Goal: Complete application form: Complete application form

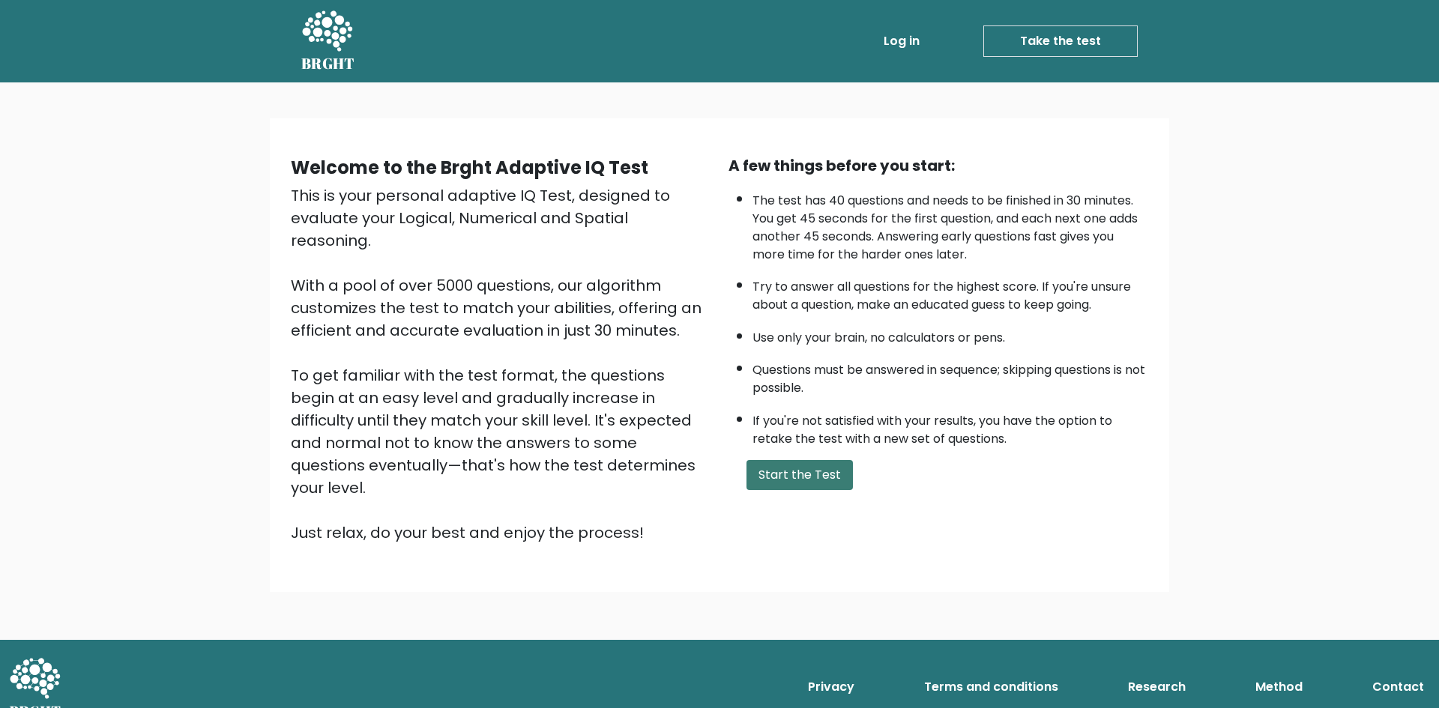
click at [791, 472] on button "Start the Test" at bounding box center [800, 475] width 106 height 30
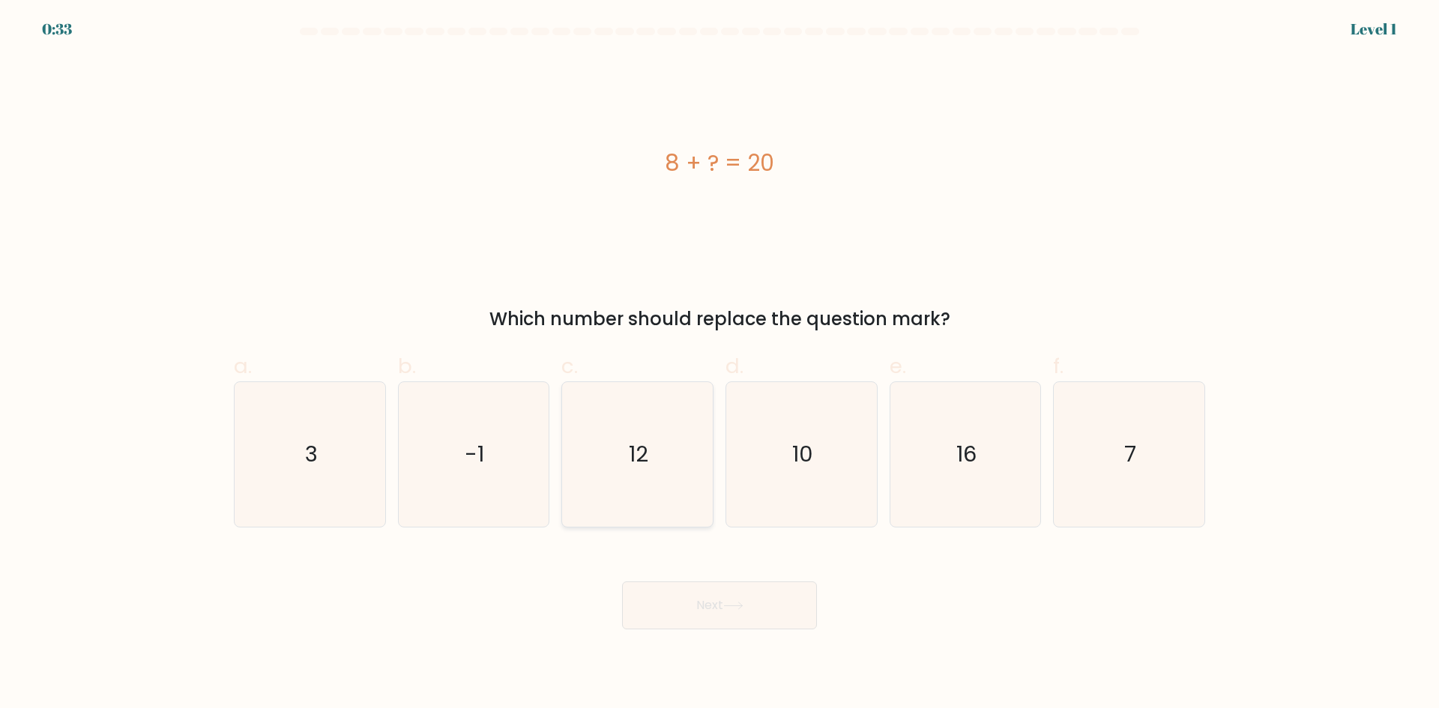
click at [663, 475] on icon "12" at bounding box center [637, 454] width 145 height 145
click at [720, 364] on input "c. 12" at bounding box center [720, 360] width 1 height 10
radio input "true"
click at [805, 602] on button "Next" at bounding box center [719, 606] width 195 height 48
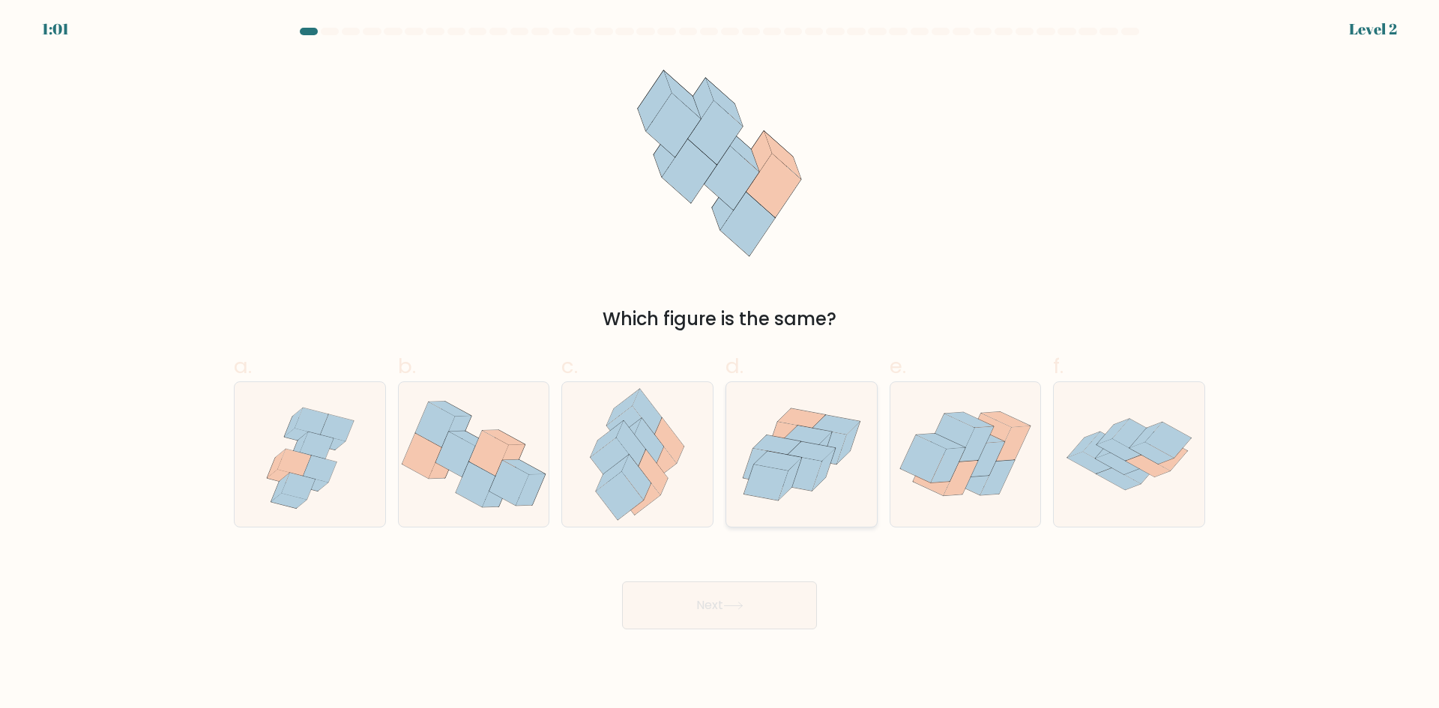
click at [792, 472] on icon at bounding box center [790, 479] width 22 height 42
click at [720, 364] on input "d." at bounding box center [720, 360] width 1 height 10
radio input "true"
click at [762, 595] on button "Next" at bounding box center [719, 606] width 195 height 48
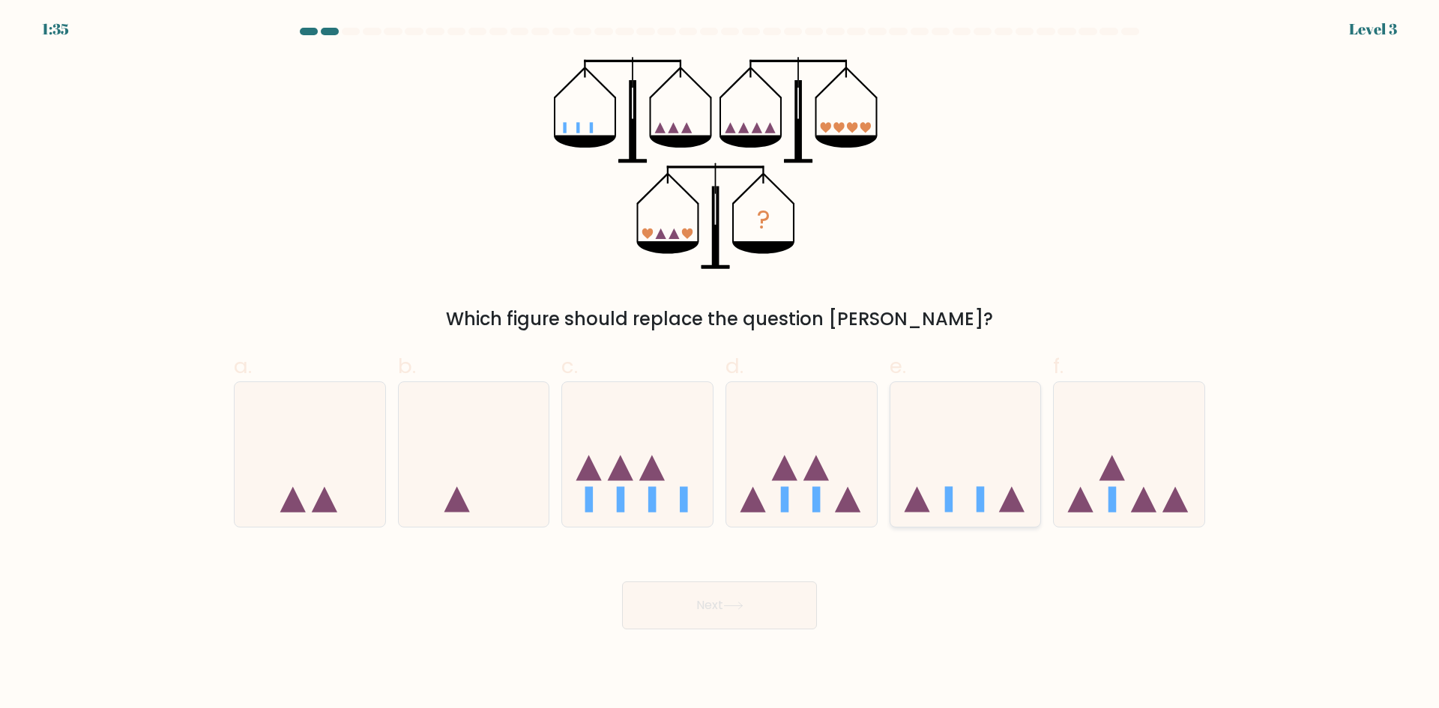
click at [977, 463] on icon at bounding box center [966, 454] width 151 height 124
click at [720, 364] on input "e." at bounding box center [720, 360] width 1 height 10
radio input "true"
click at [777, 595] on button "Next" at bounding box center [719, 606] width 195 height 48
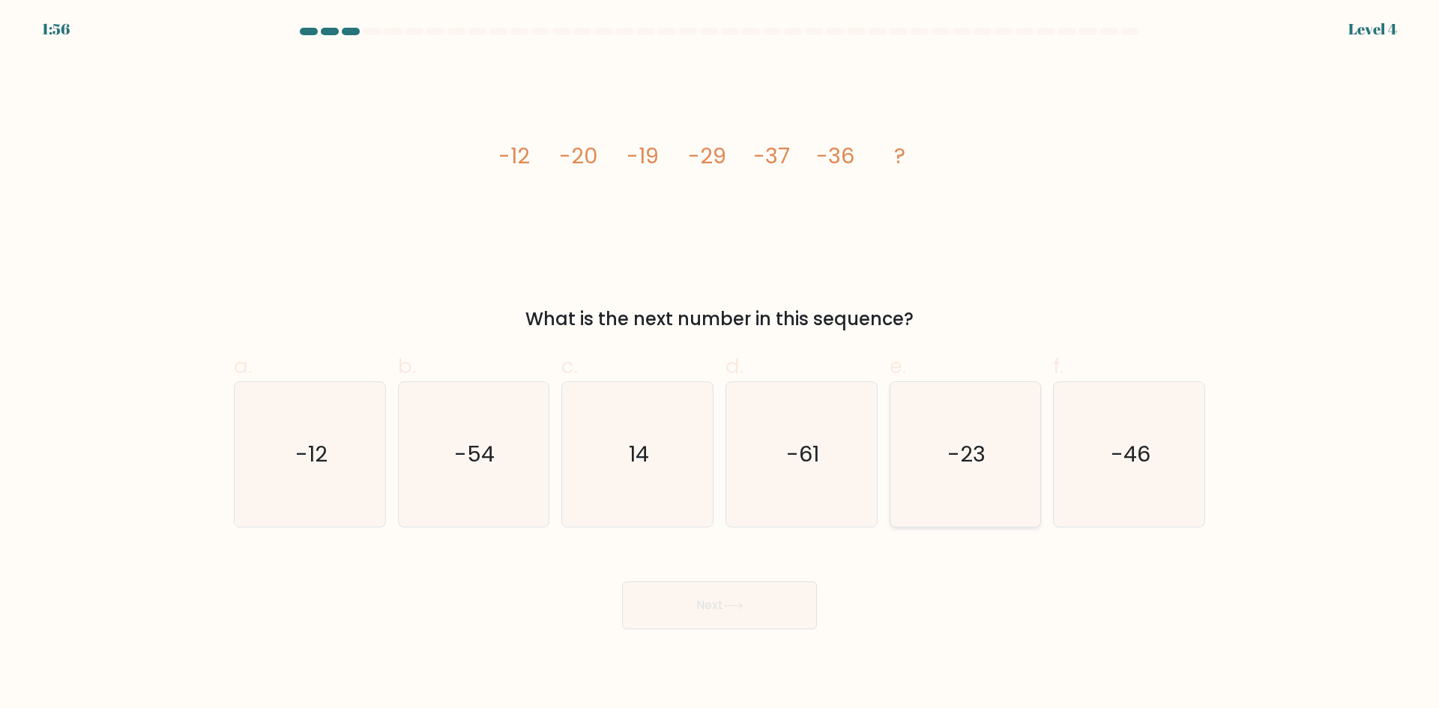
click at [957, 490] on icon "-23" at bounding box center [965, 454] width 145 height 145
click at [720, 364] on input "e. -23" at bounding box center [720, 360] width 1 height 10
radio input "true"
click at [741, 591] on button "Next" at bounding box center [719, 606] width 195 height 48
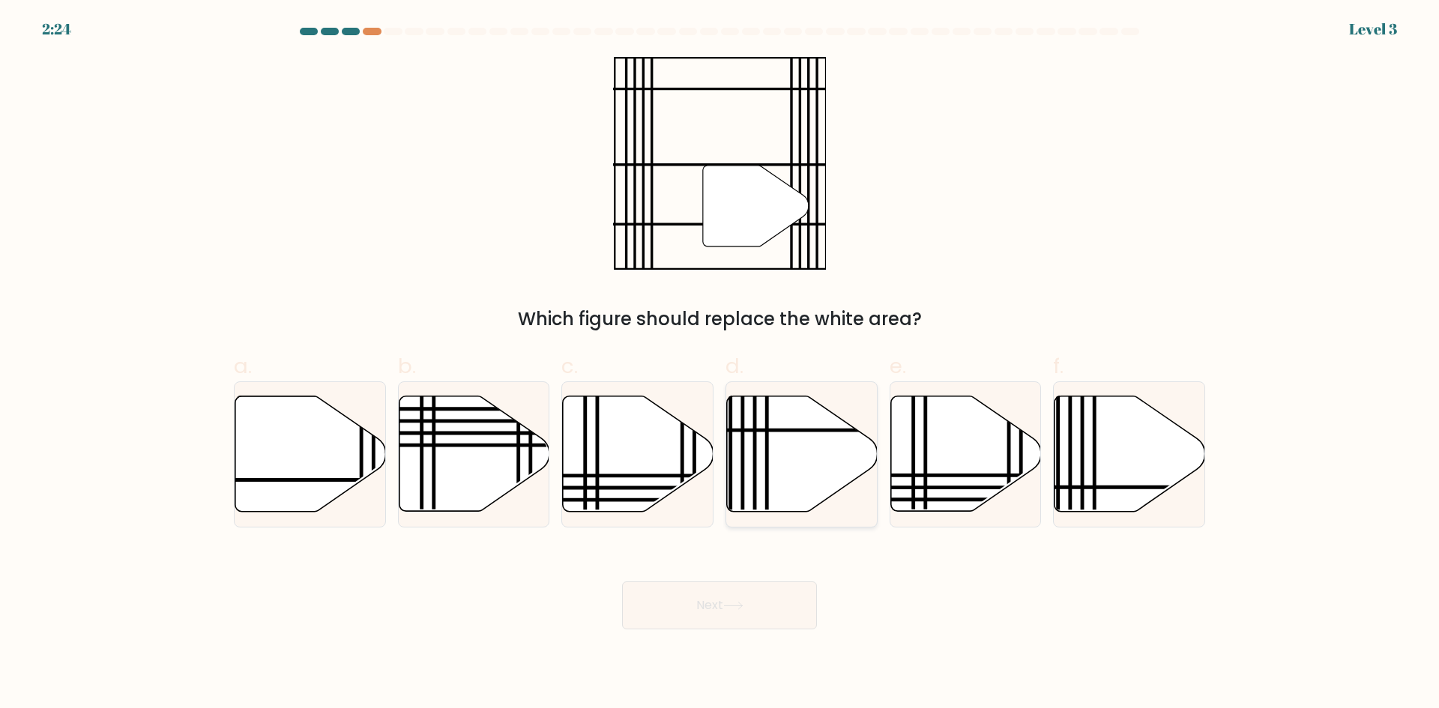
click at [804, 471] on icon at bounding box center [802, 454] width 151 height 115
click at [720, 364] on input "d." at bounding box center [720, 360] width 1 height 10
radio input "true"
click at [765, 600] on button "Next" at bounding box center [719, 606] width 195 height 48
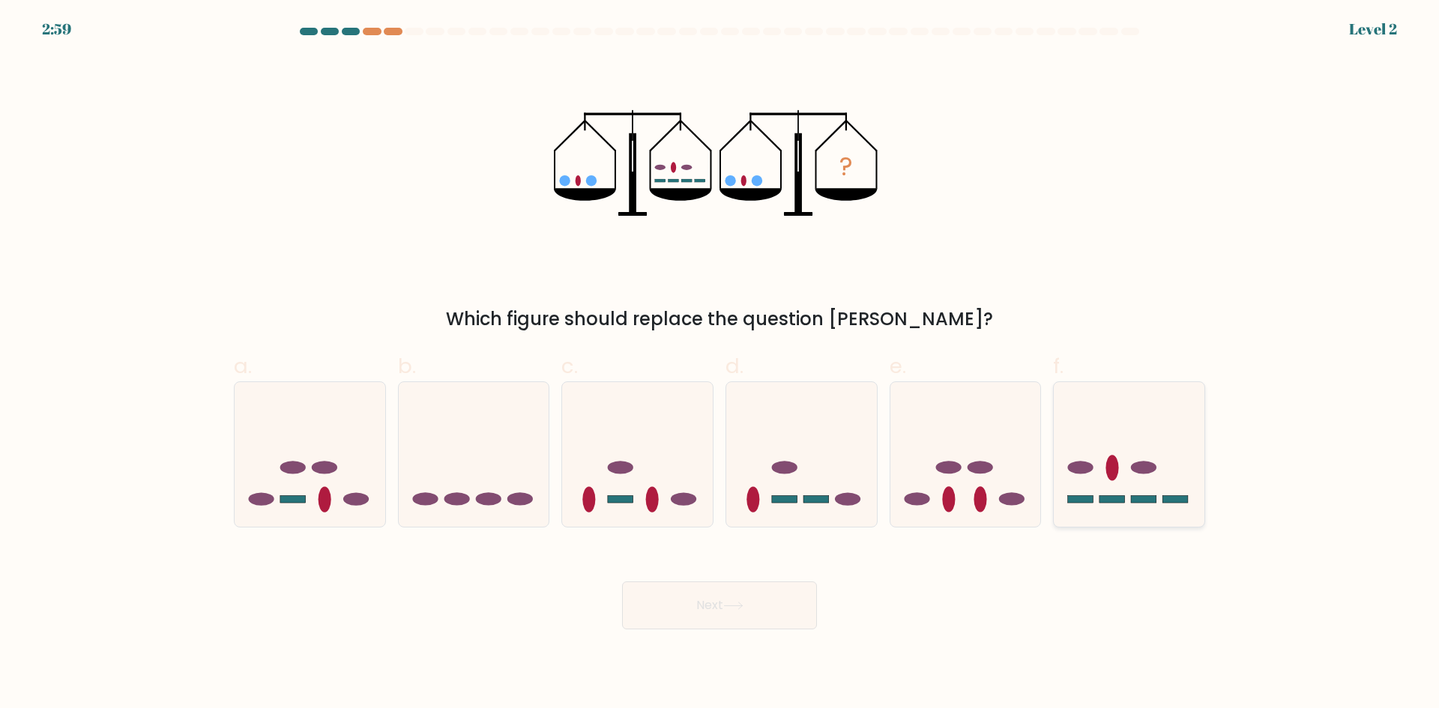
click at [1112, 469] on ellipse at bounding box center [1112, 468] width 13 height 25
click at [720, 364] on input "f." at bounding box center [720, 360] width 1 height 10
radio input "true"
click at [753, 585] on button "Next" at bounding box center [719, 606] width 195 height 48
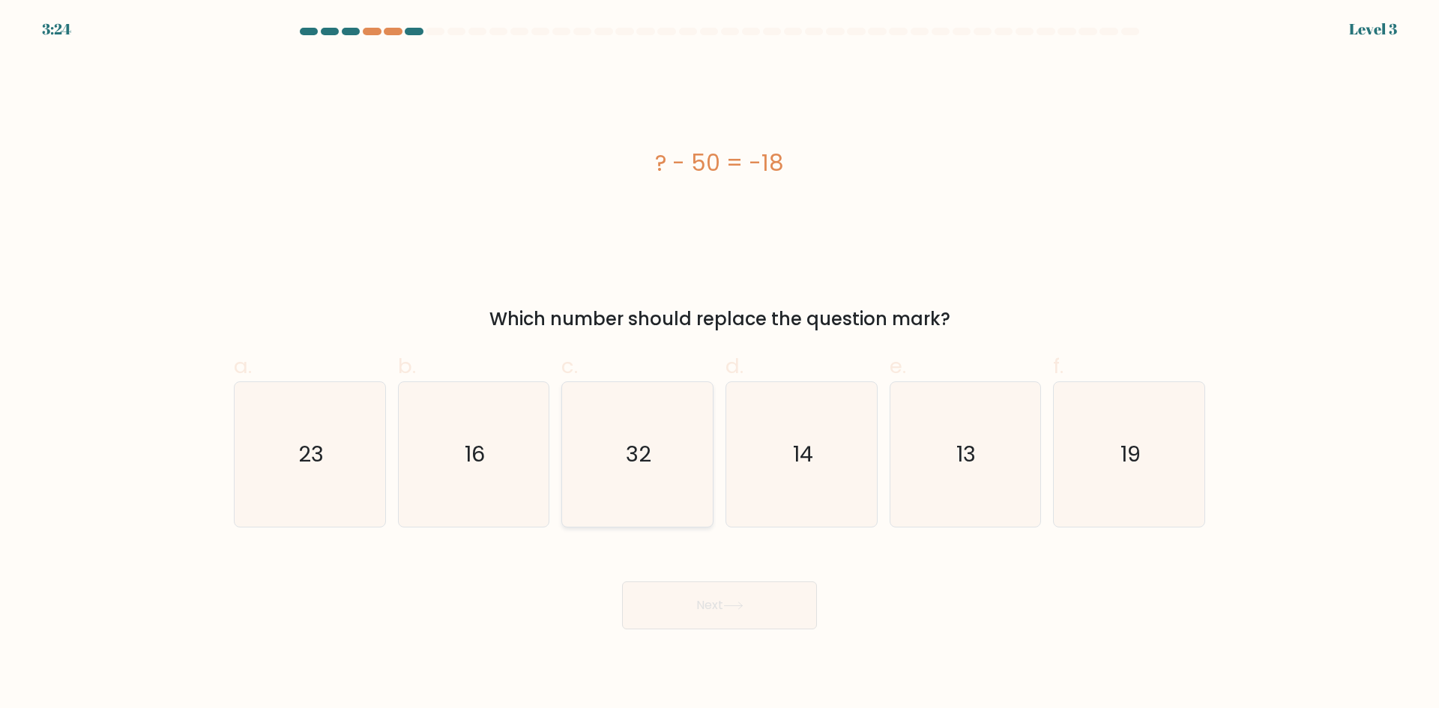
click at [624, 495] on icon "32" at bounding box center [637, 454] width 145 height 145
click at [720, 364] on input "c. 32" at bounding box center [720, 360] width 1 height 10
radio input "true"
click at [692, 618] on button "Next" at bounding box center [719, 606] width 195 height 48
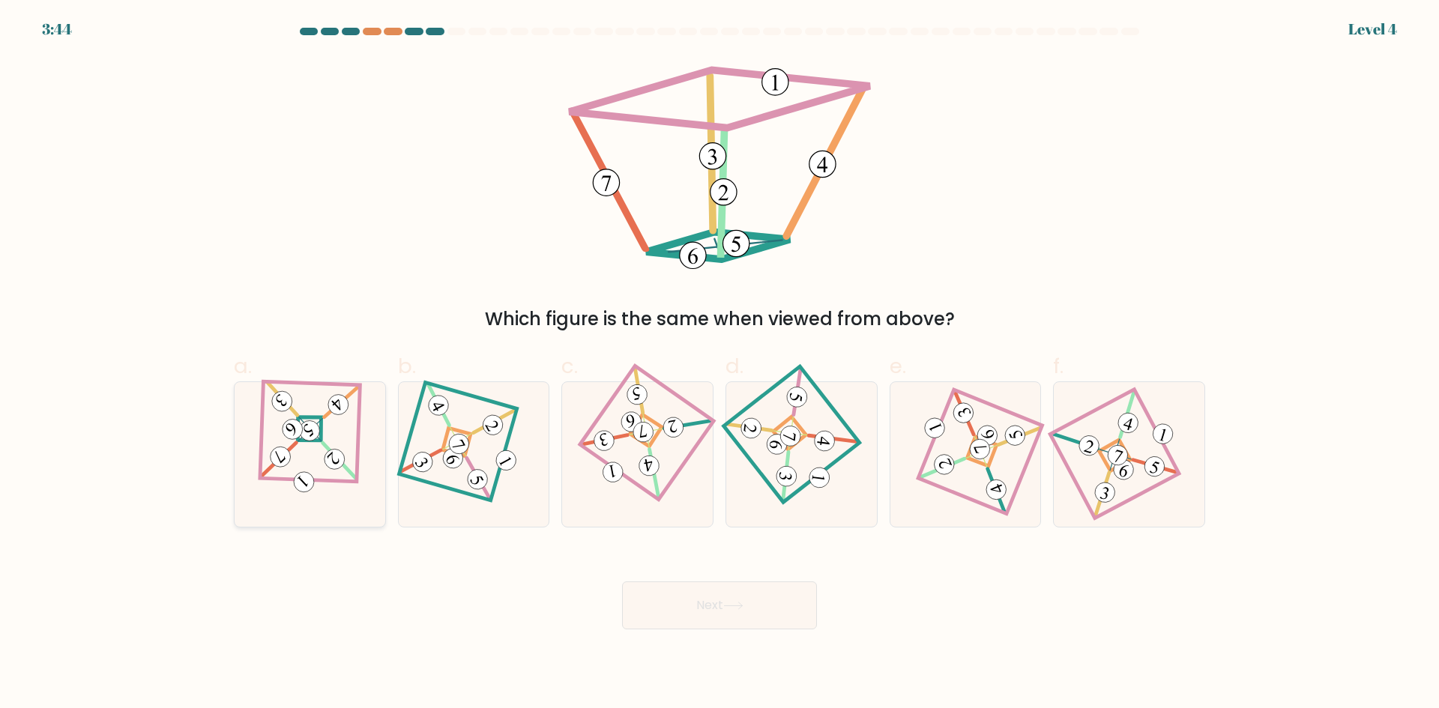
click at [295, 430] on icon at bounding box center [291, 430] width 10 height 13
click at [720, 364] on input "a." at bounding box center [720, 360] width 1 height 10
radio input "true"
click at [735, 607] on icon at bounding box center [733, 606] width 20 height 8
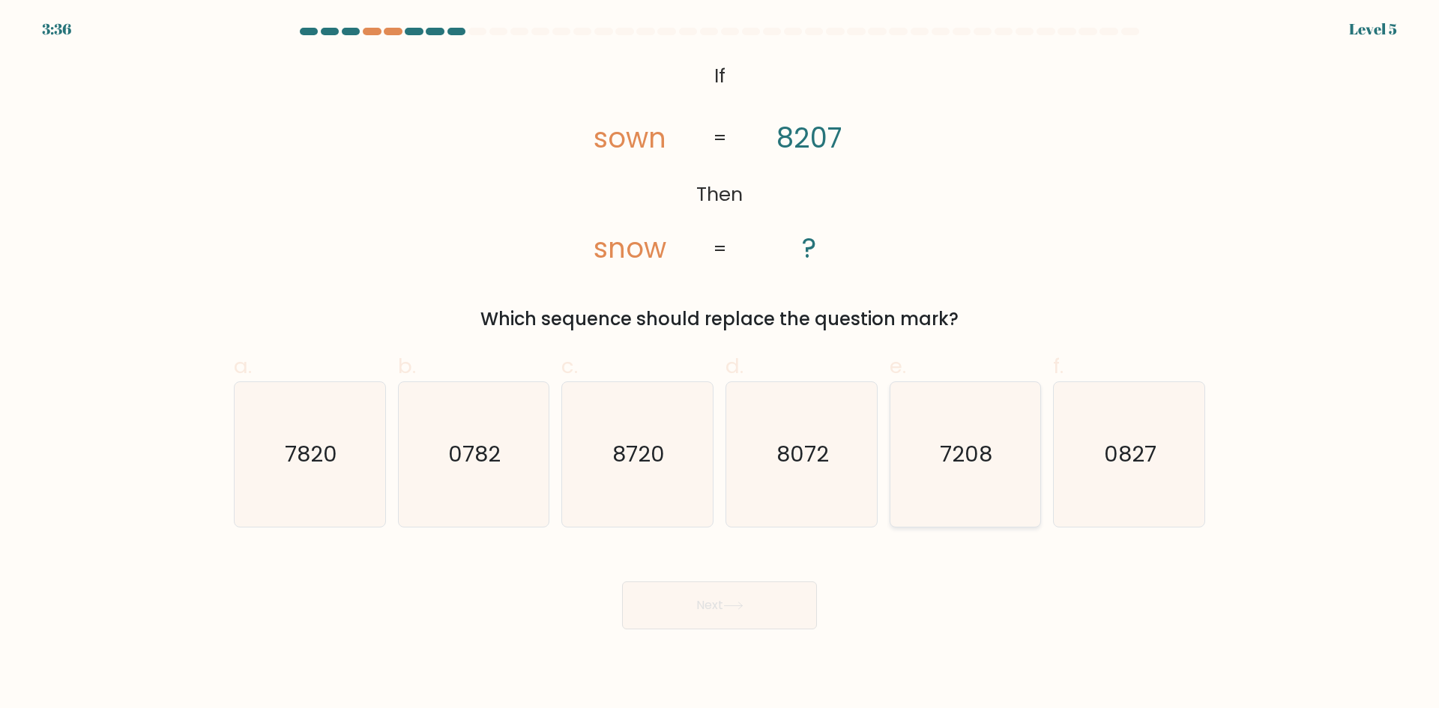
click at [933, 495] on icon "7208" at bounding box center [965, 454] width 145 height 145
click at [720, 364] on input "e. 7208" at bounding box center [720, 360] width 1 height 10
radio input "true"
drag, startPoint x: 717, startPoint y: 614, endPoint x: 721, endPoint y: 606, distance: 9.1
click at [717, 612] on button "Next" at bounding box center [719, 606] width 195 height 48
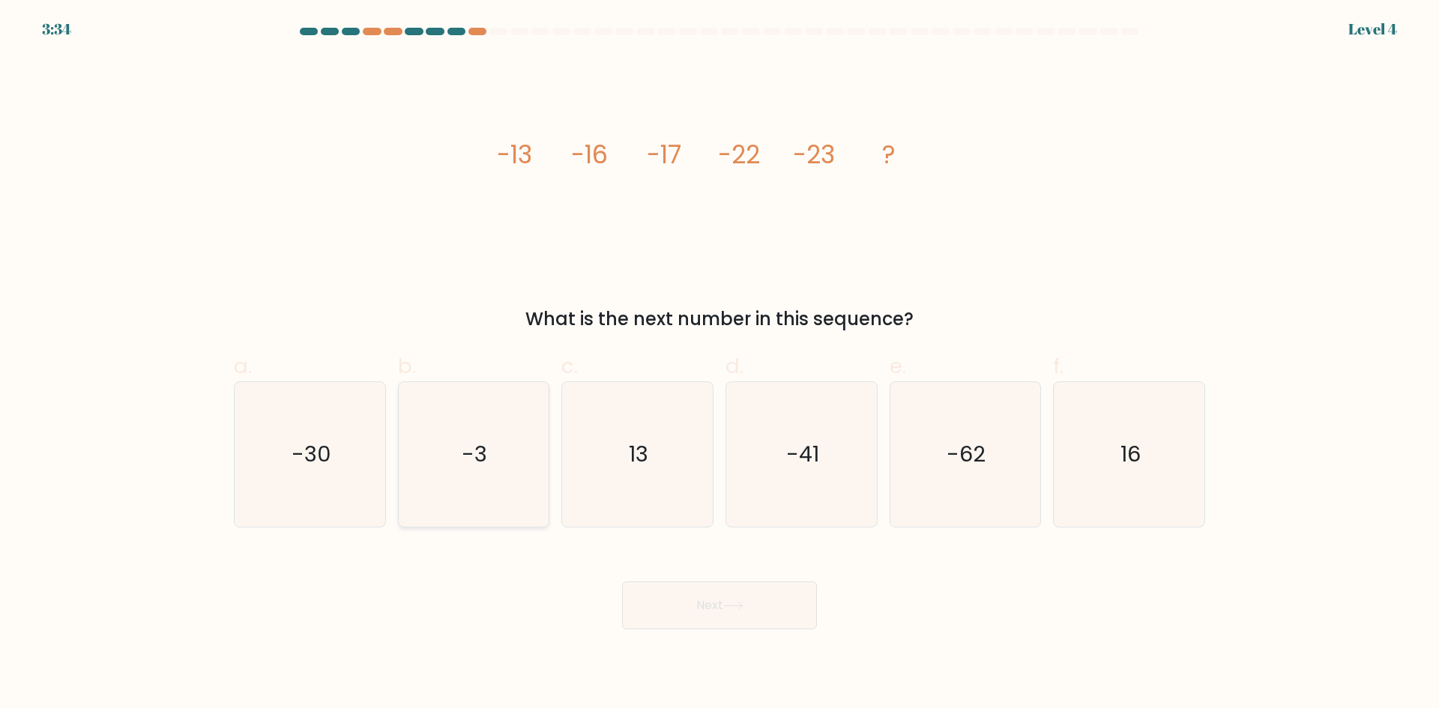
click at [470, 455] on text "-3" at bounding box center [475, 454] width 25 height 30
click at [720, 364] on input "b. -3" at bounding box center [720, 360] width 1 height 10
radio input "true"
click at [718, 600] on button "Next" at bounding box center [719, 606] width 195 height 48
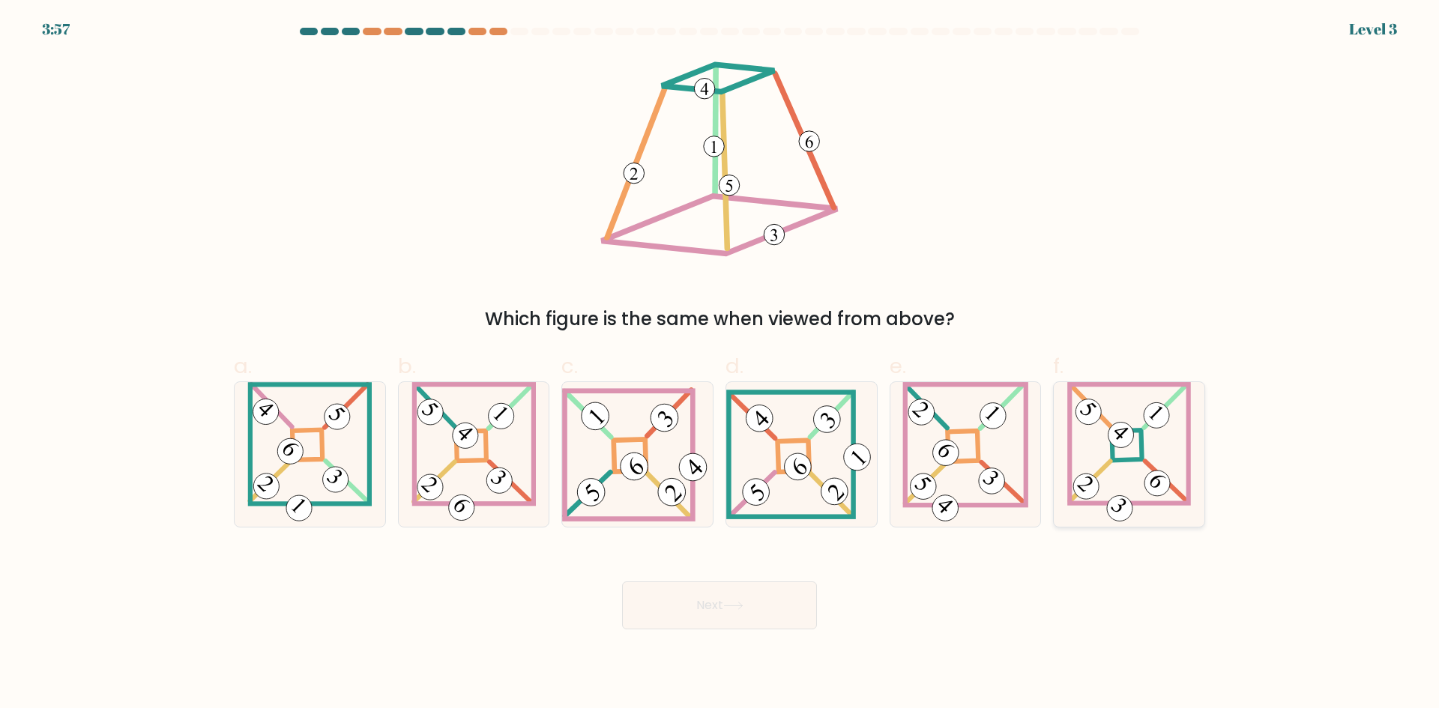
click at [1133, 460] on 274 at bounding box center [1127, 445] width 30 height 30
click at [720, 364] on input "f." at bounding box center [720, 360] width 1 height 10
radio input "true"
click at [765, 586] on button "Next" at bounding box center [719, 606] width 195 height 48
click at [774, 615] on button "Next" at bounding box center [719, 606] width 195 height 48
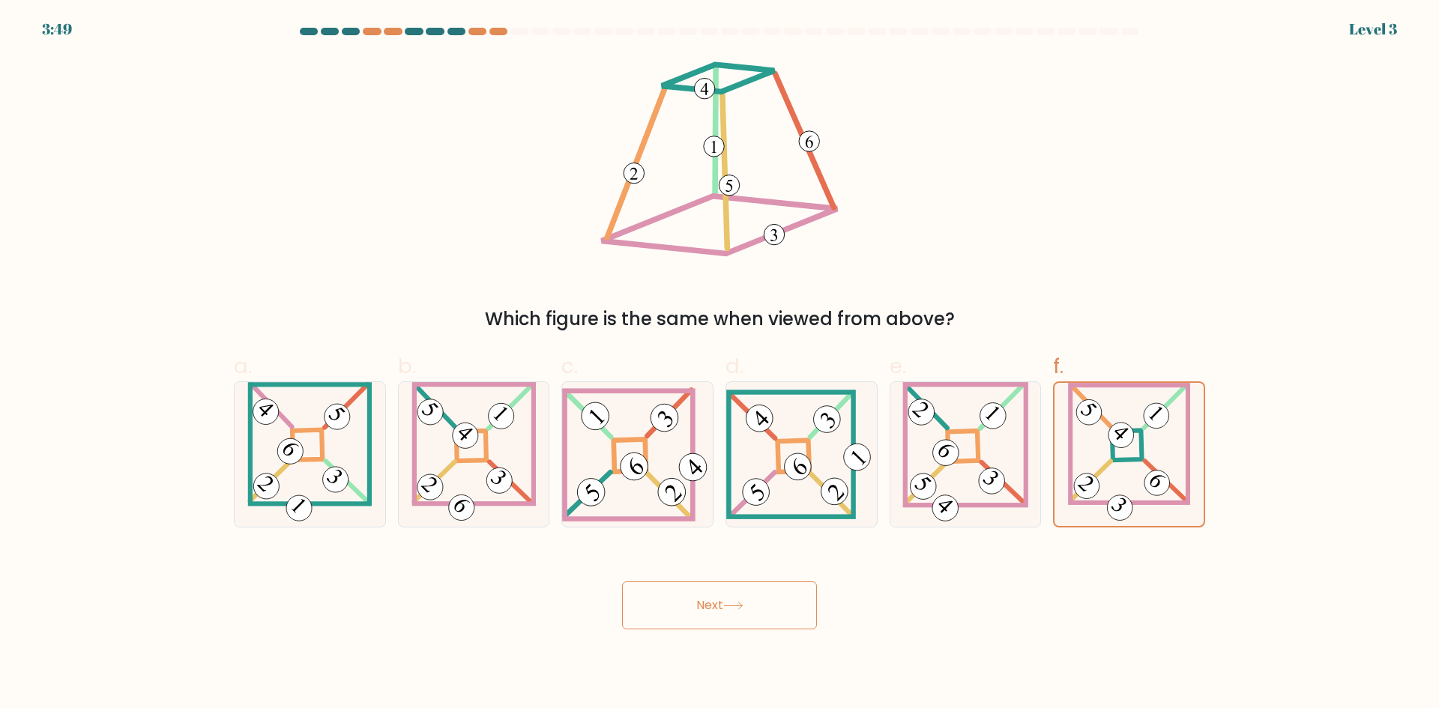
click at [693, 606] on button "Next" at bounding box center [719, 606] width 195 height 48
click at [732, 600] on button "Next" at bounding box center [719, 606] width 195 height 48
click at [1145, 460] on g at bounding box center [1128, 455] width 119 height 140
click at [720, 364] on input "f." at bounding box center [720, 360] width 1 height 10
click at [724, 600] on button "Next" at bounding box center [719, 606] width 195 height 48
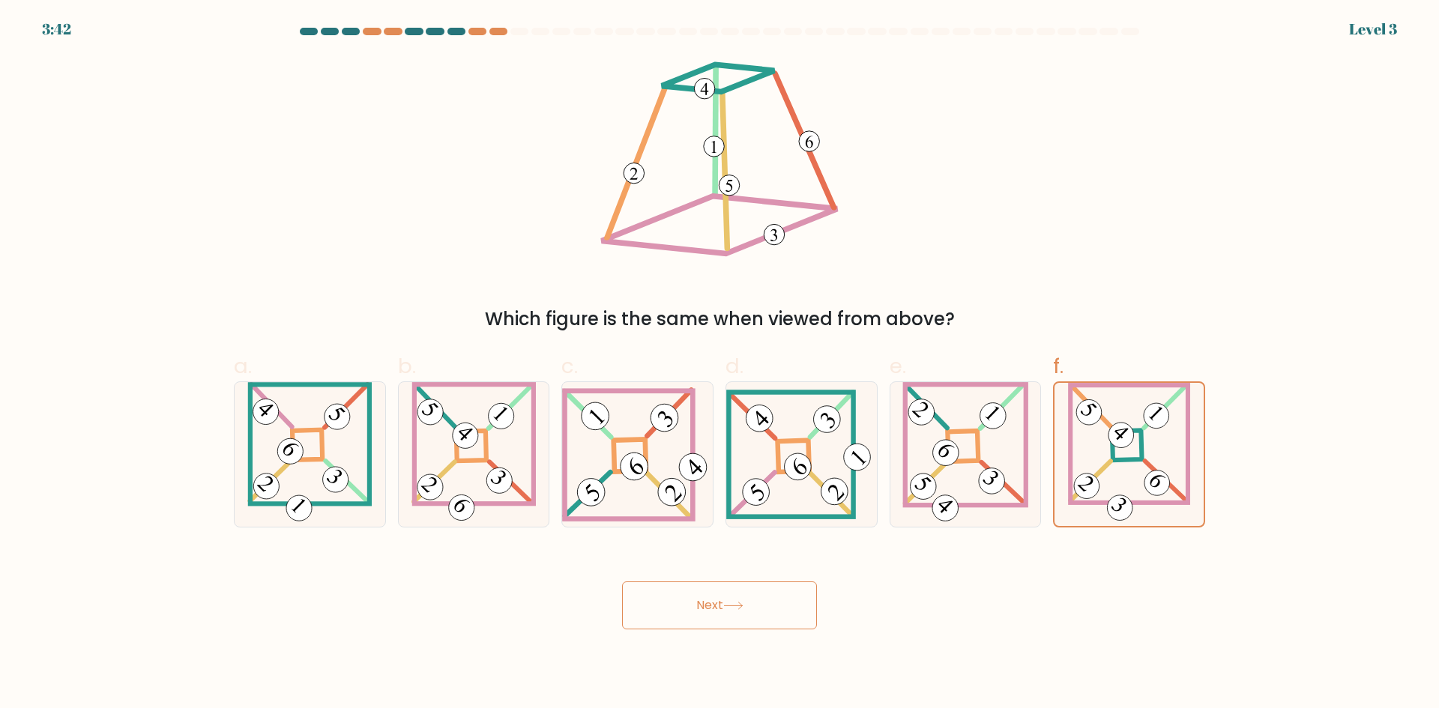
click at [709, 605] on button "Next" at bounding box center [719, 606] width 195 height 48
click at [694, 612] on button "Next" at bounding box center [719, 606] width 195 height 48
drag, startPoint x: 694, startPoint y: 609, endPoint x: 889, endPoint y: 638, distance: 197.1
click at [881, 636] on body "3:40 Level 3" at bounding box center [719, 354] width 1439 height 708
click at [744, 605] on icon at bounding box center [733, 606] width 20 height 8
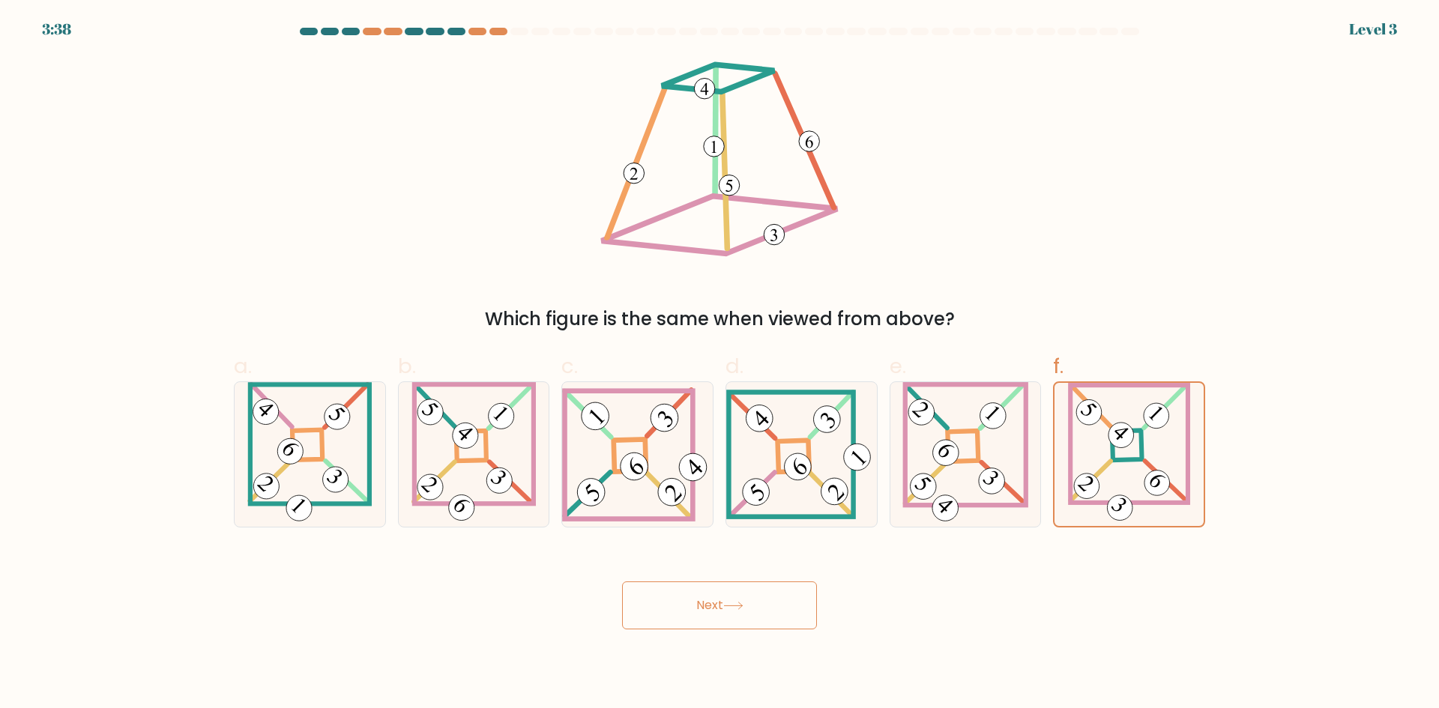
click at [1292, 645] on body "3:38 Level 3" at bounding box center [719, 354] width 1439 height 708
click at [1127, 448] on icon at bounding box center [1129, 454] width 122 height 143
click at [720, 364] on input "f." at bounding box center [720, 360] width 1 height 10
click at [1136, 439] on icon at bounding box center [1129, 454] width 122 height 143
click at [720, 364] on input "f." at bounding box center [720, 360] width 1 height 10
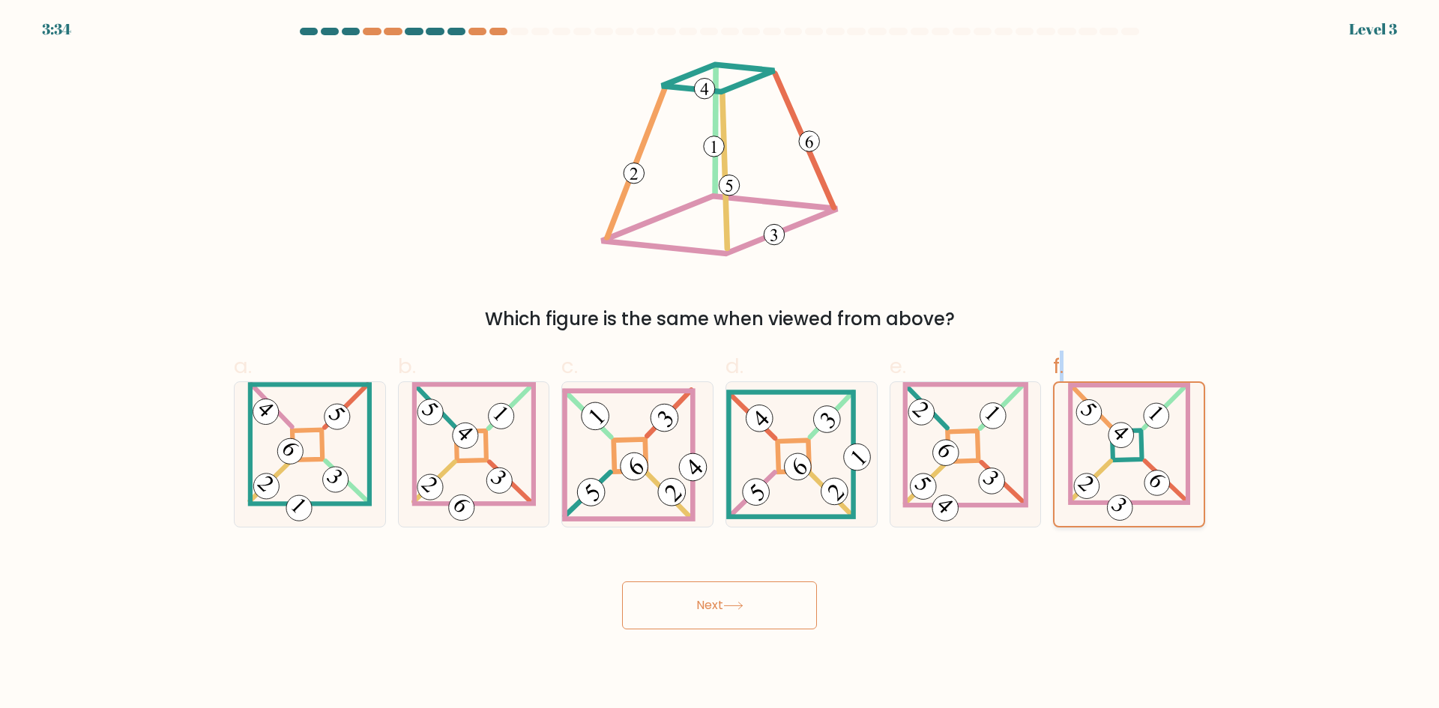
click at [1136, 439] on icon at bounding box center [1129, 454] width 122 height 143
click at [720, 364] on input "f." at bounding box center [720, 360] width 1 height 10
click at [730, 595] on button "Next" at bounding box center [719, 606] width 195 height 48
click at [998, 474] on icon at bounding box center [990, 477] width 15 height 13
click at [720, 364] on input "e." at bounding box center [720, 360] width 1 height 10
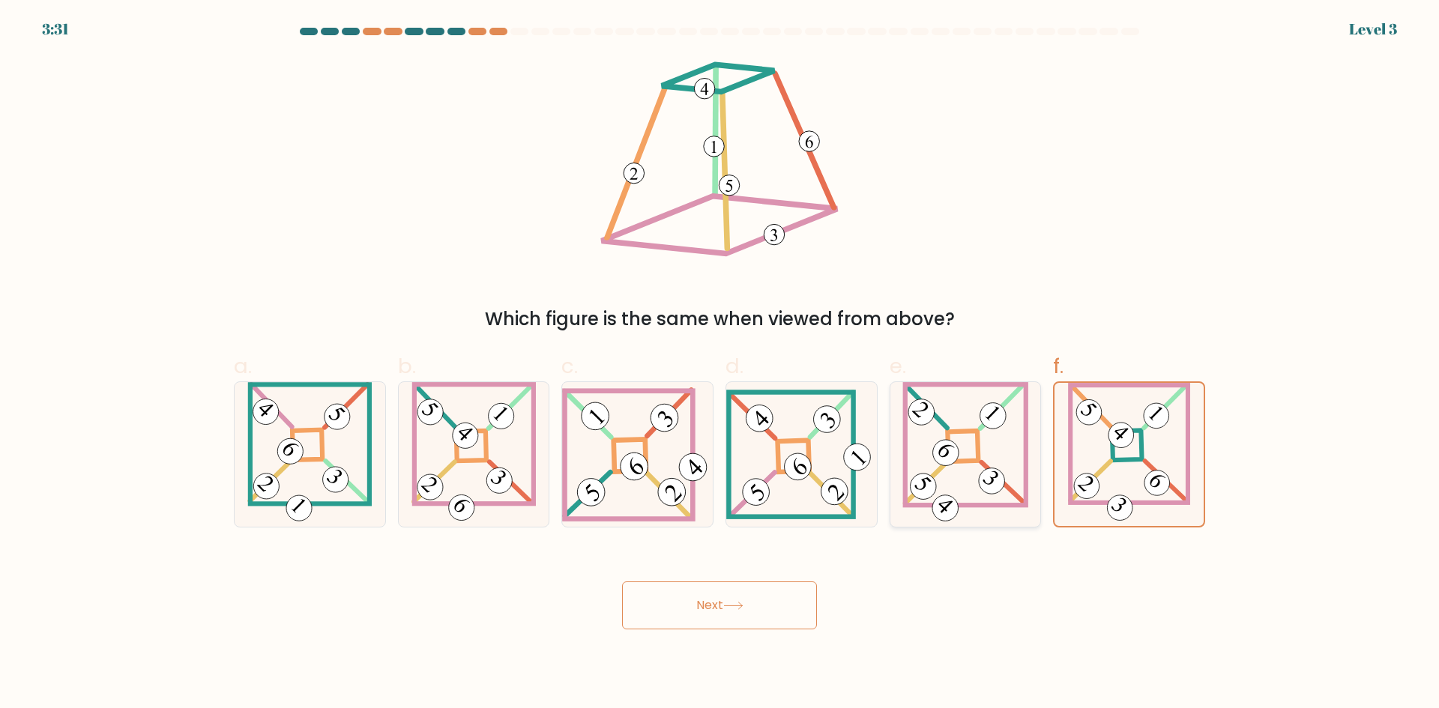
radio input "true"
click at [1104, 453] on icon at bounding box center [1129, 454] width 124 height 145
click at [720, 364] on input "f." at bounding box center [720, 360] width 1 height 10
radio input "true"
click at [730, 597] on button "Next" at bounding box center [719, 606] width 195 height 48
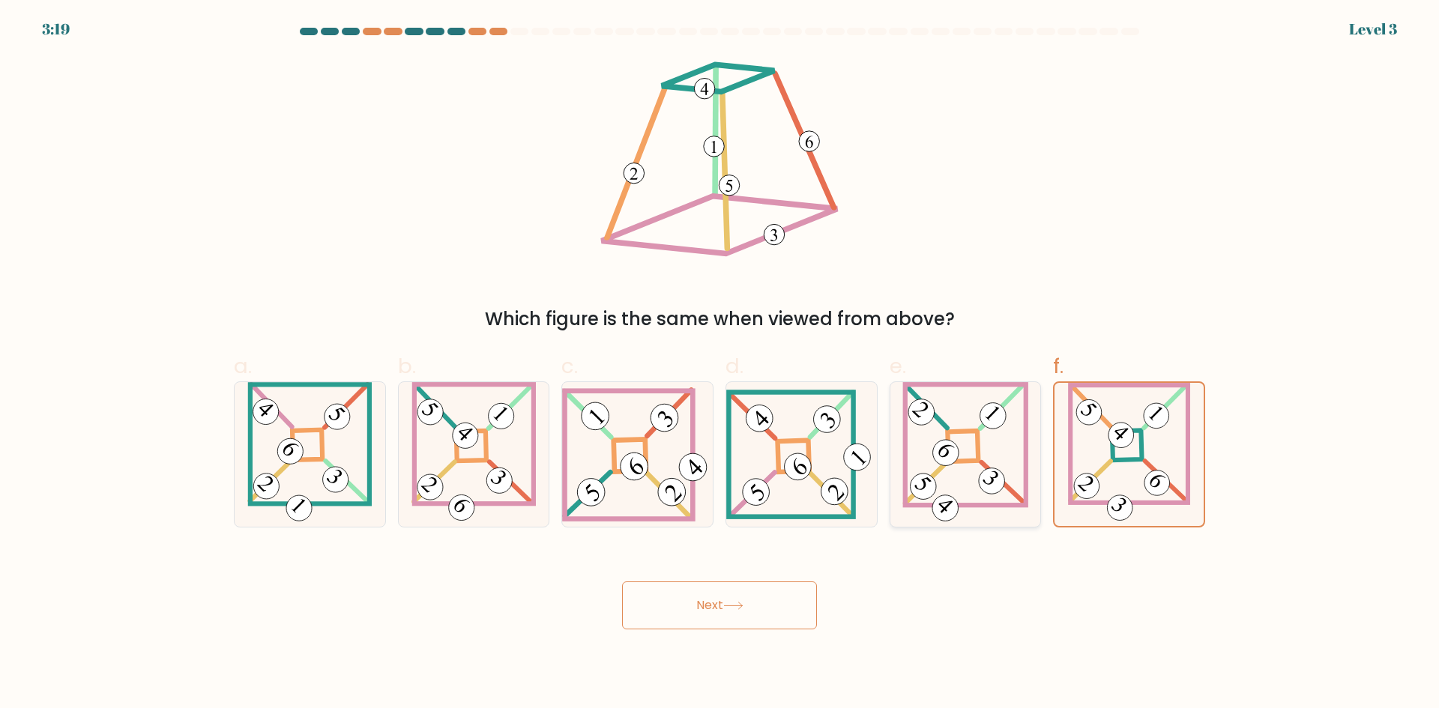
click at [930, 482] on 864 at bounding box center [923, 486] width 37 height 37
click at [720, 364] on input "e." at bounding box center [720, 360] width 1 height 10
radio input "true"
click at [728, 602] on icon at bounding box center [733, 606] width 20 height 8
click at [701, 607] on button "Next" at bounding box center [719, 606] width 195 height 48
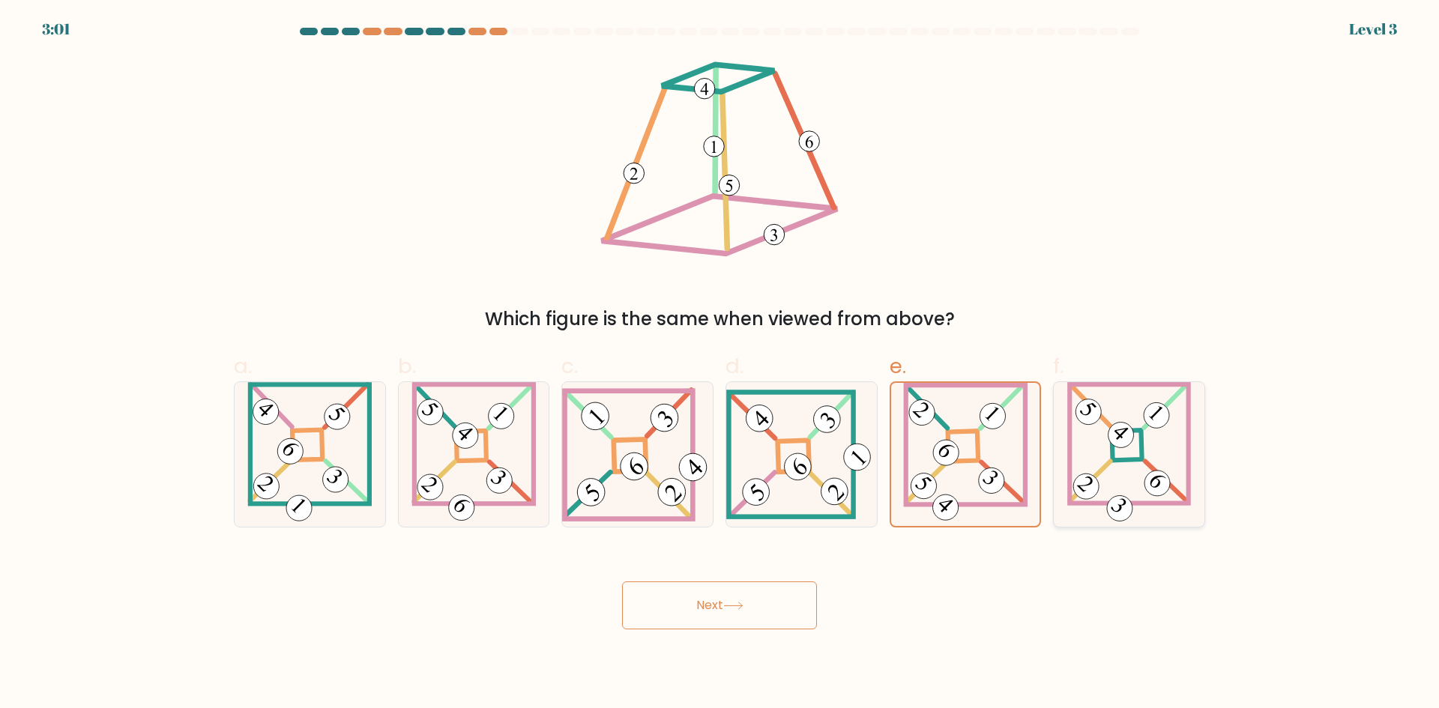
click at [1120, 458] on 274 at bounding box center [1127, 445] width 30 height 30
click at [720, 364] on input "f." at bounding box center [720, 360] width 1 height 10
radio input "true"
click at [710, 602] on button "Next" at bounding box center [719, 606] width 195 height 48
click at [695, 610] on button "Next" at bounding box center [719, 606] width 195 height 48
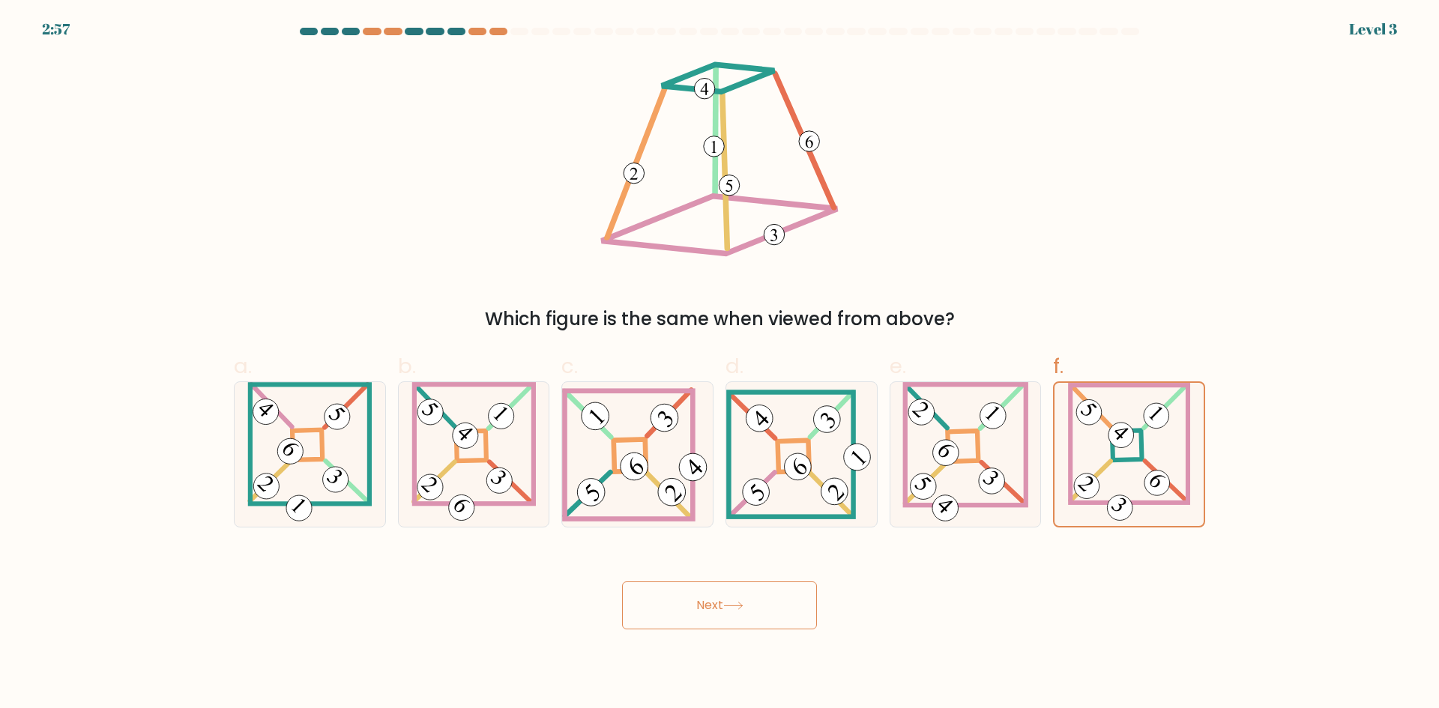
click at [750, 606] on button "Next" at bounding box center [719, 606] width 195 height 48
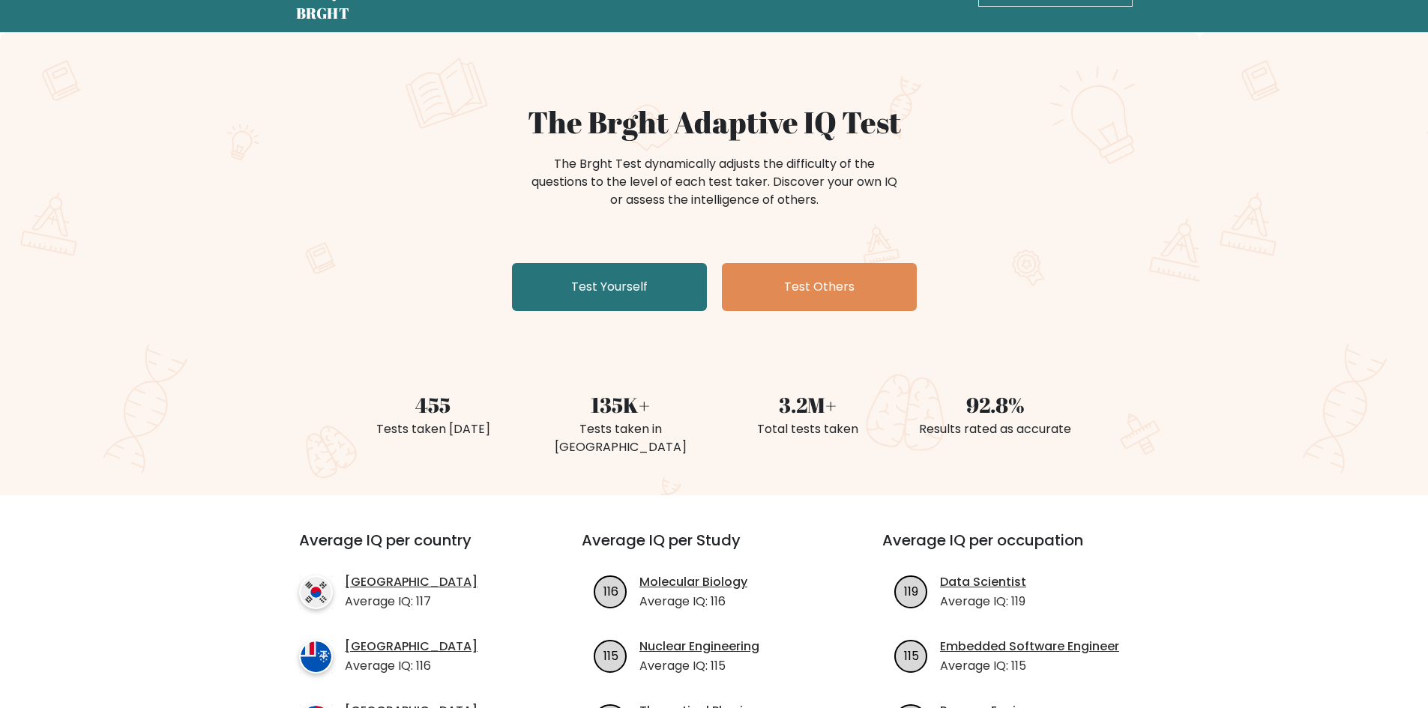
scroll to position [75, 0]
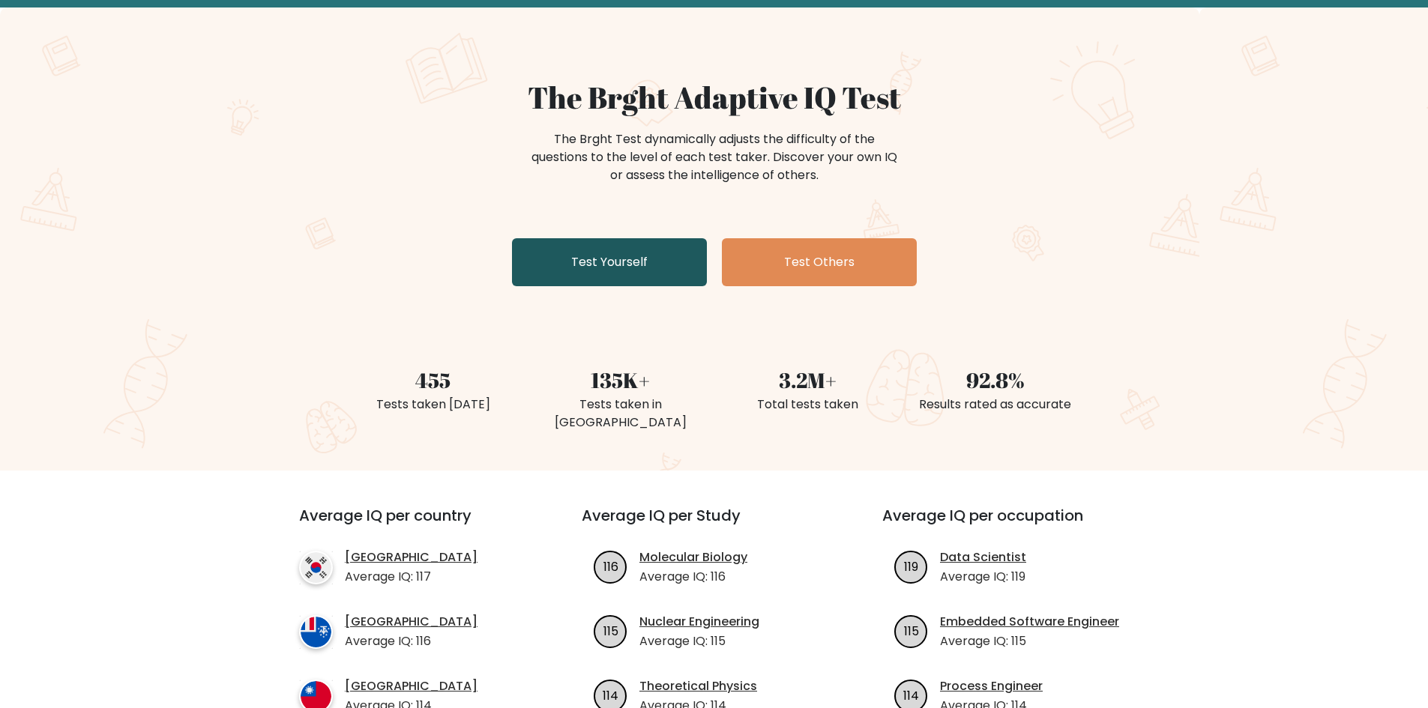
click at [630, 257] on link "Test Yourself" at bounding box center [609, 262] width 195 height 48
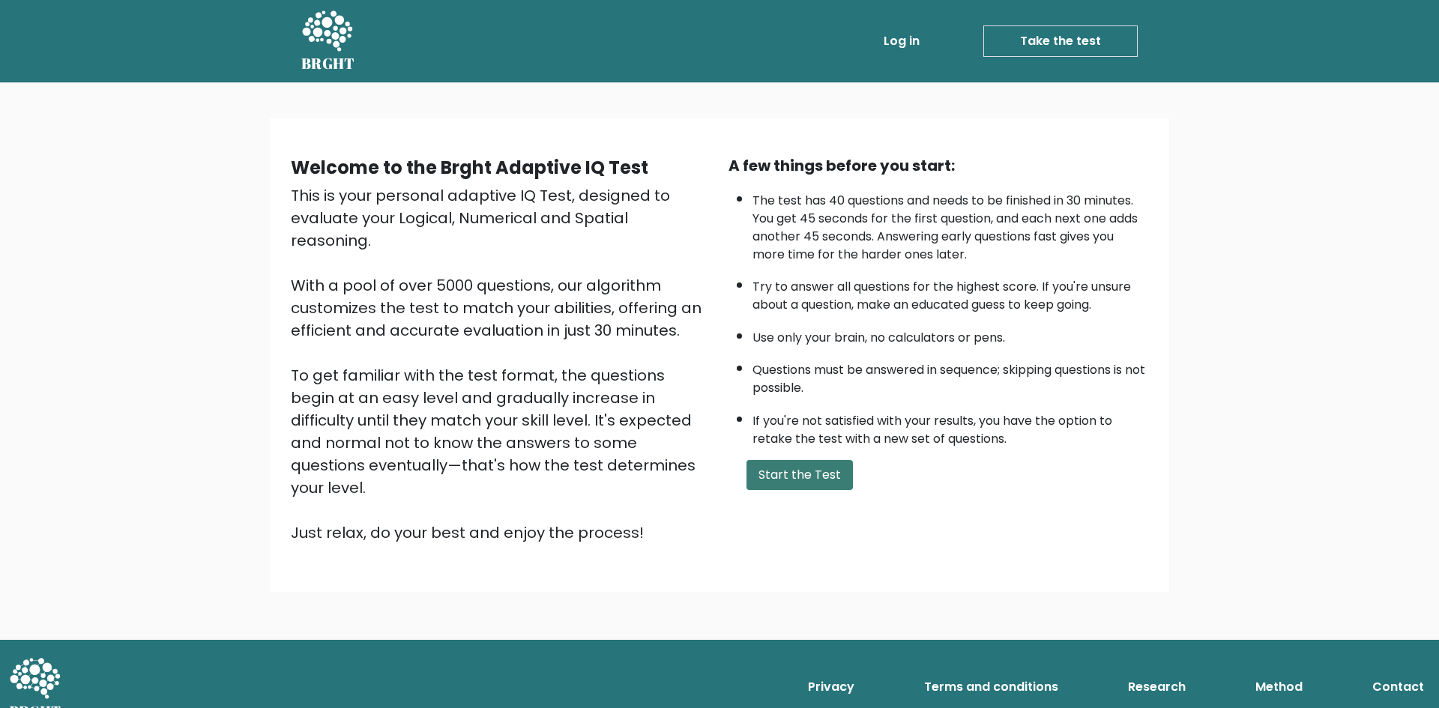
click at [811, 471] on button "Start the Test" at bounding box center [800, 475] width 106 height 30
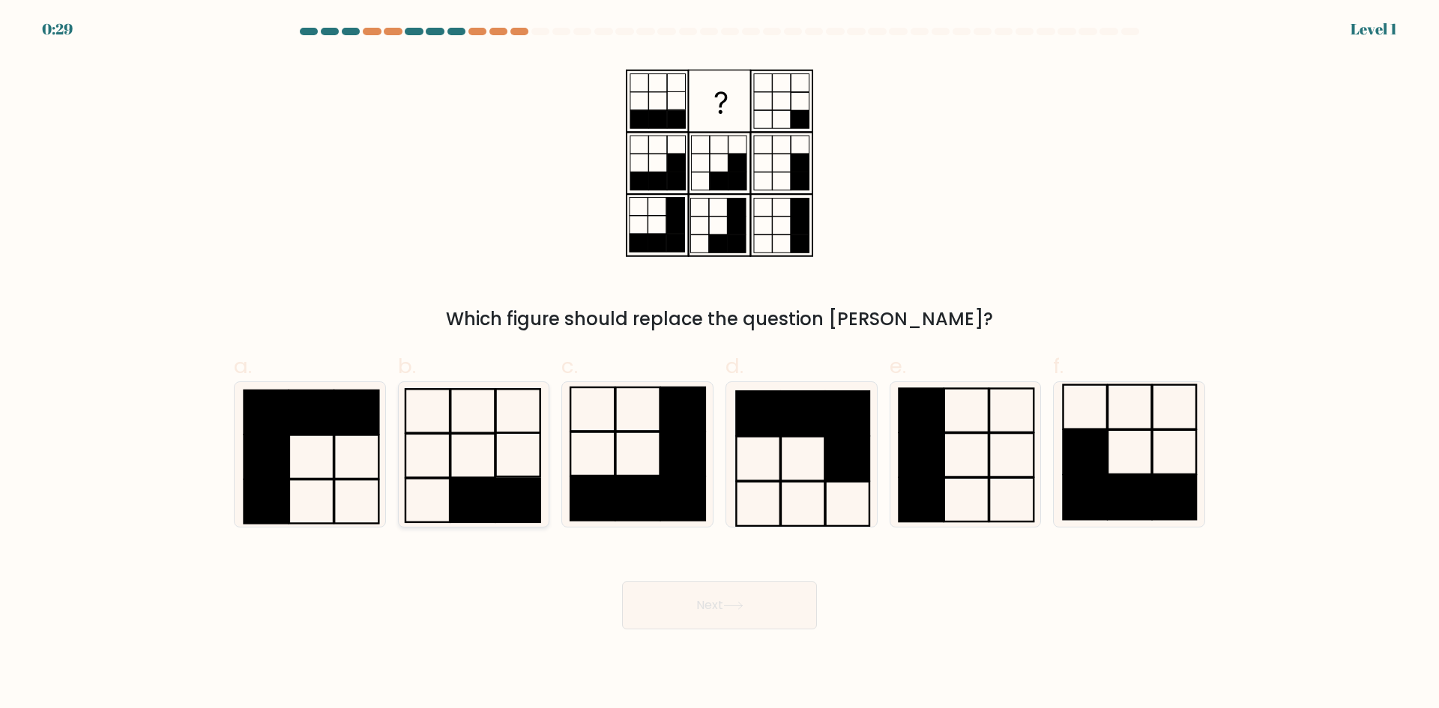
click at [493, 459] on icon at bounding box center [473, 454] width 145 height 145
click at [720, 364] on input "b." at bounding box center [720, 360] width 1 height 10
radio input "true"
click at [704, 614] on button "Next" at bounding box center [719, 606] width 195 height 48
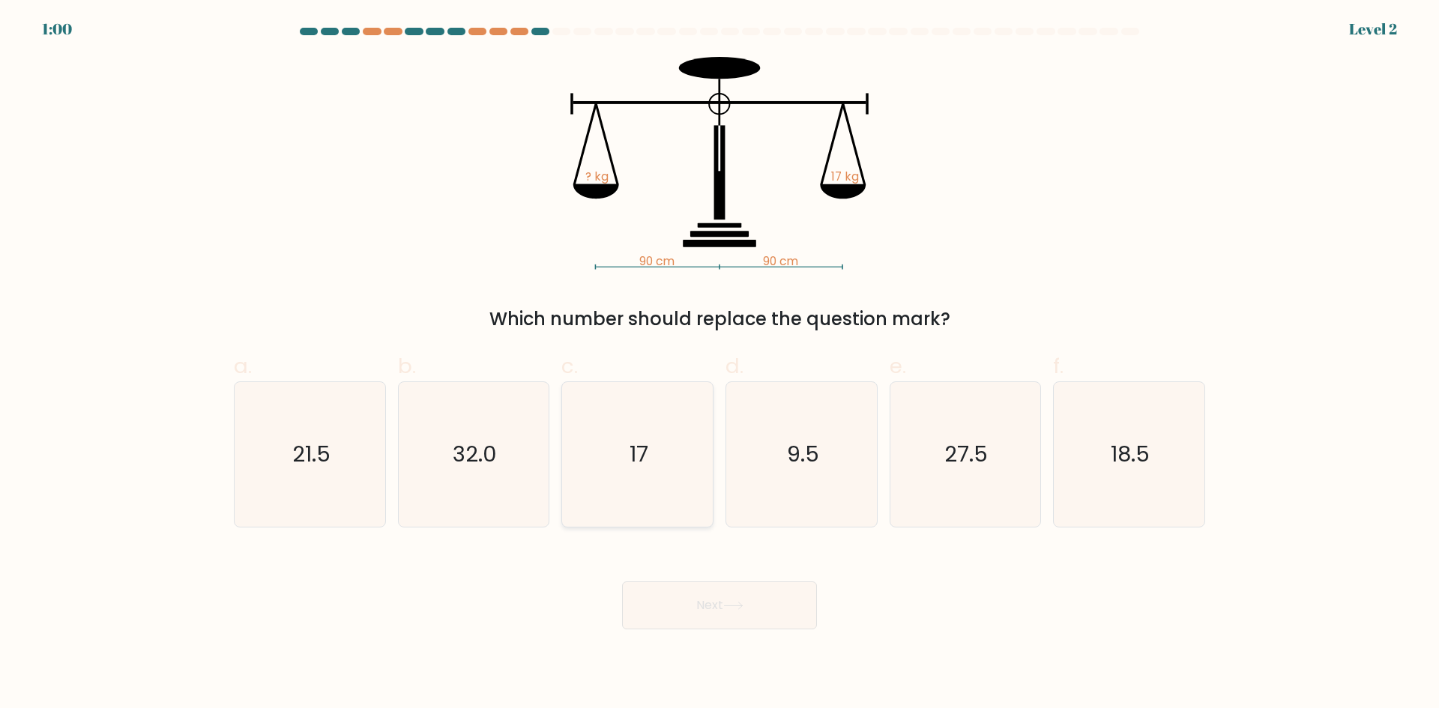
click at [632, 438] on icon "17" at bounding box center [637, 454] width 145 height 145
click at [720, 364] on input "c. 17" at bounding box center [720, 360] width 1 height 10
radio input "true"
click at [710, 610] on button "Next" at bounding box center [719, 606] width 195 height 48
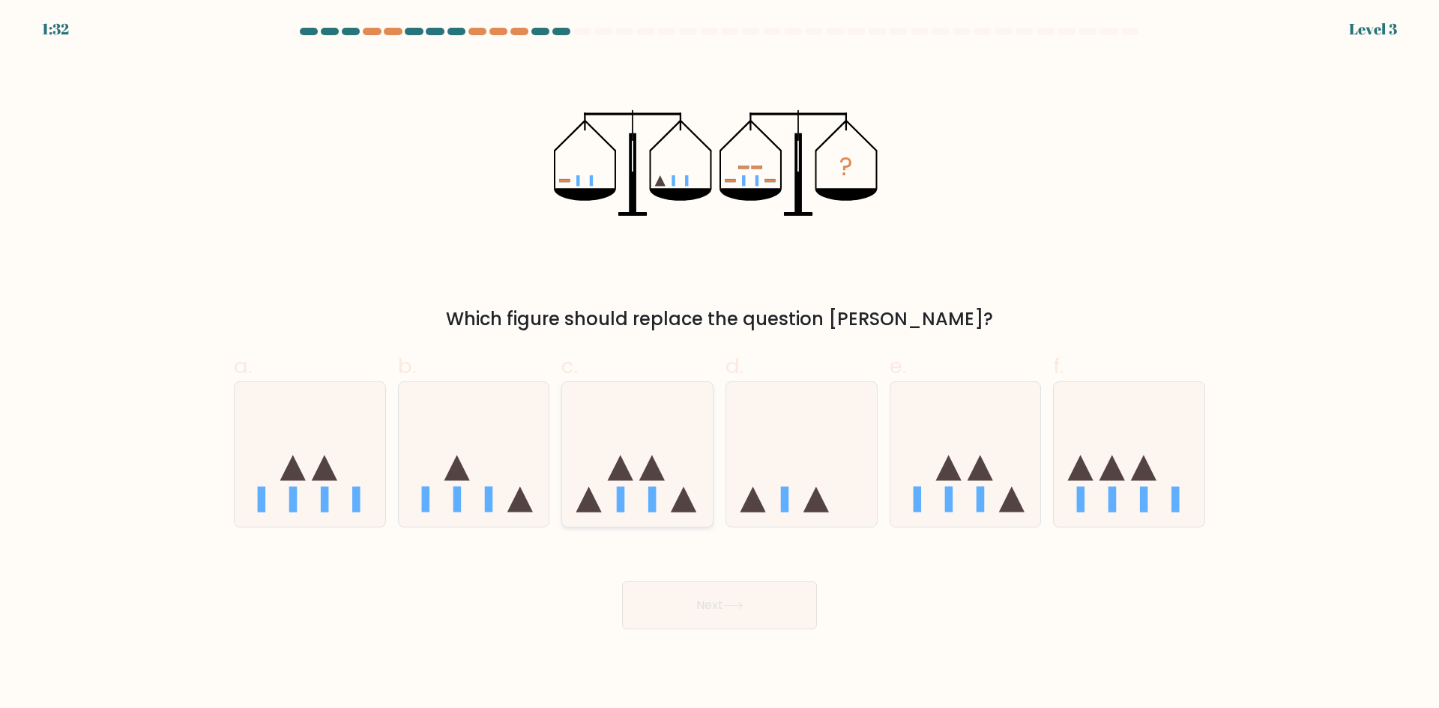
click at [633, 492] on icon at bounding box center [637, 454] width 151 height 124
click at [720, 364] on input "c." at bounding box center [720, 360] width 1 height 10
radio input "true"
click at [729, 604] on icon at bounding box center [733, 606] width 20 height 8
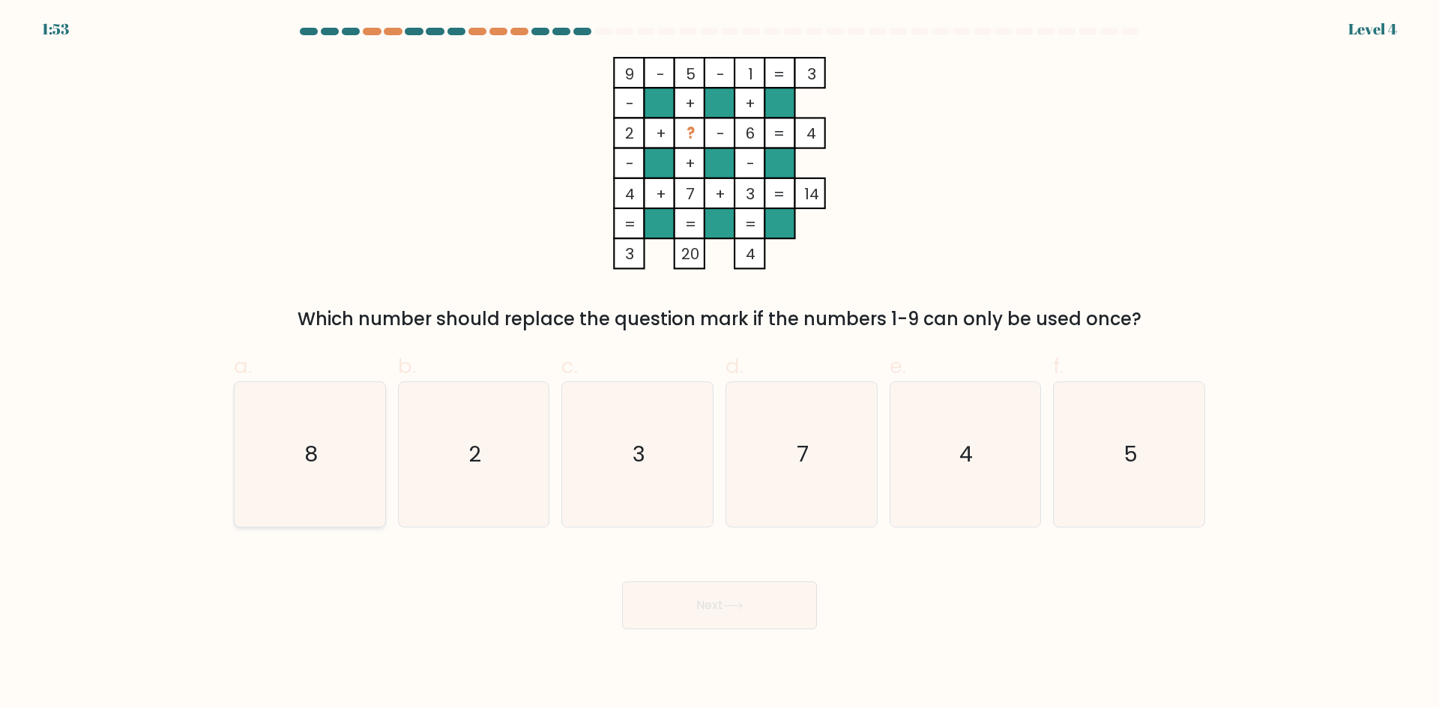
click at [337, 436] on icon "8" at bounding box center [310, 454] width 145 height 145
click at [720, 364] on input "a. 8" at bounding box center [720, 360] width 1 height 10
radio input "true"
click at [761, 608] on button "Next" at bounding box center [719, 606] width 195 height 48
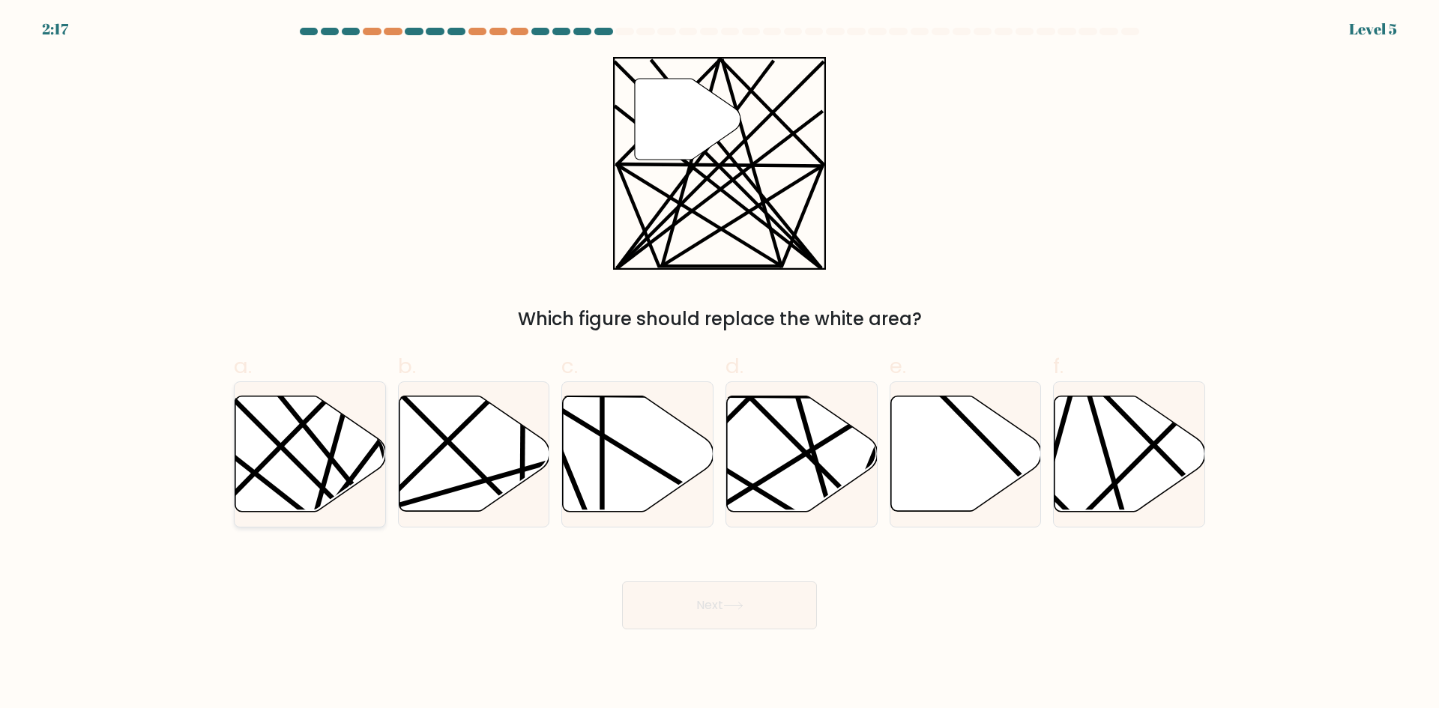
click at [295, 408] on icon at bounding box center [310, 454] width 151 height 115
click at [720, 364] on input "a." at bounding box center [720, 360] width 1 height 10
radio input "true"
click at [731, 603] on icon at bounding box center [733, 606] width 20 height 8
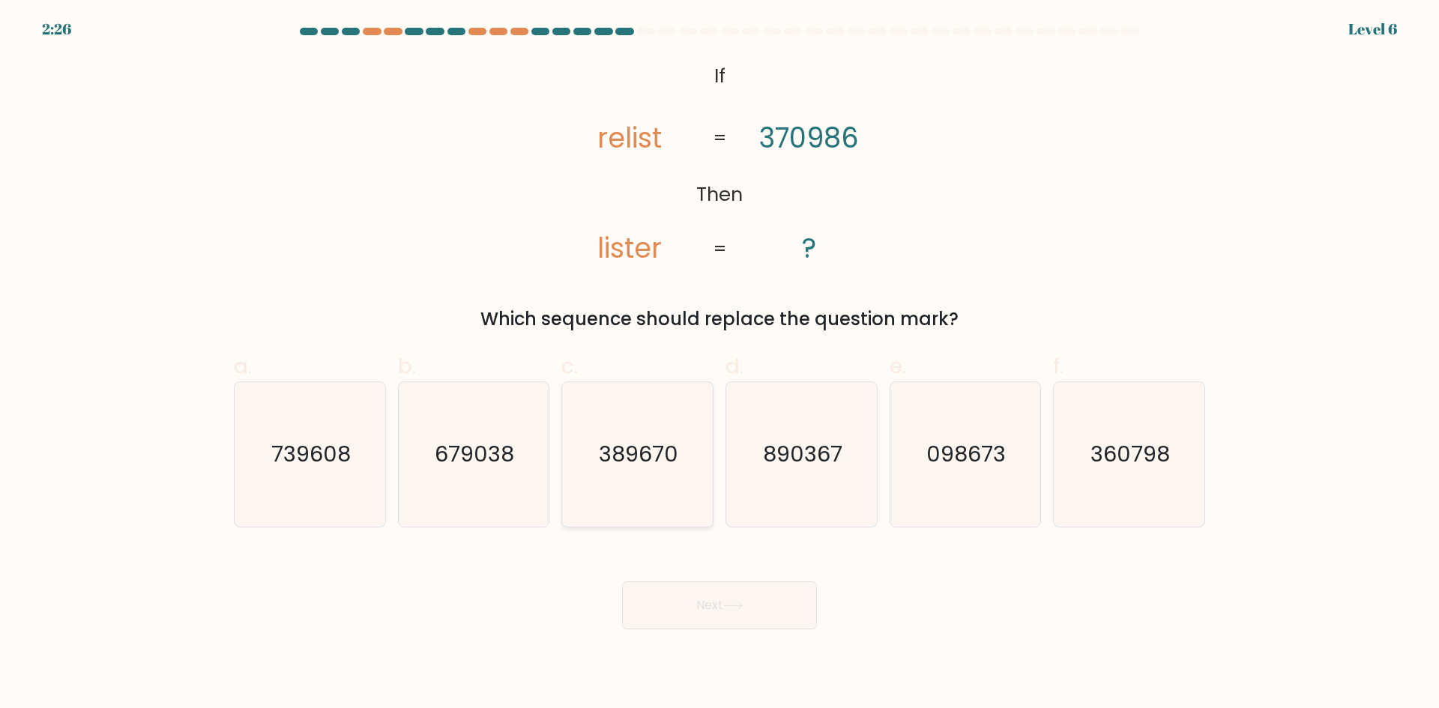
click at [641, 449] on text "389670" at bounding box center [639, 454] width 79 height 30
click at [720, 364] on input "c. 389670" at bounding box center [720, 360] width 1 height 10
radio input "true"
click at [690, 601] on button "Next" at bounding box center [719, 606] width 195 height 48
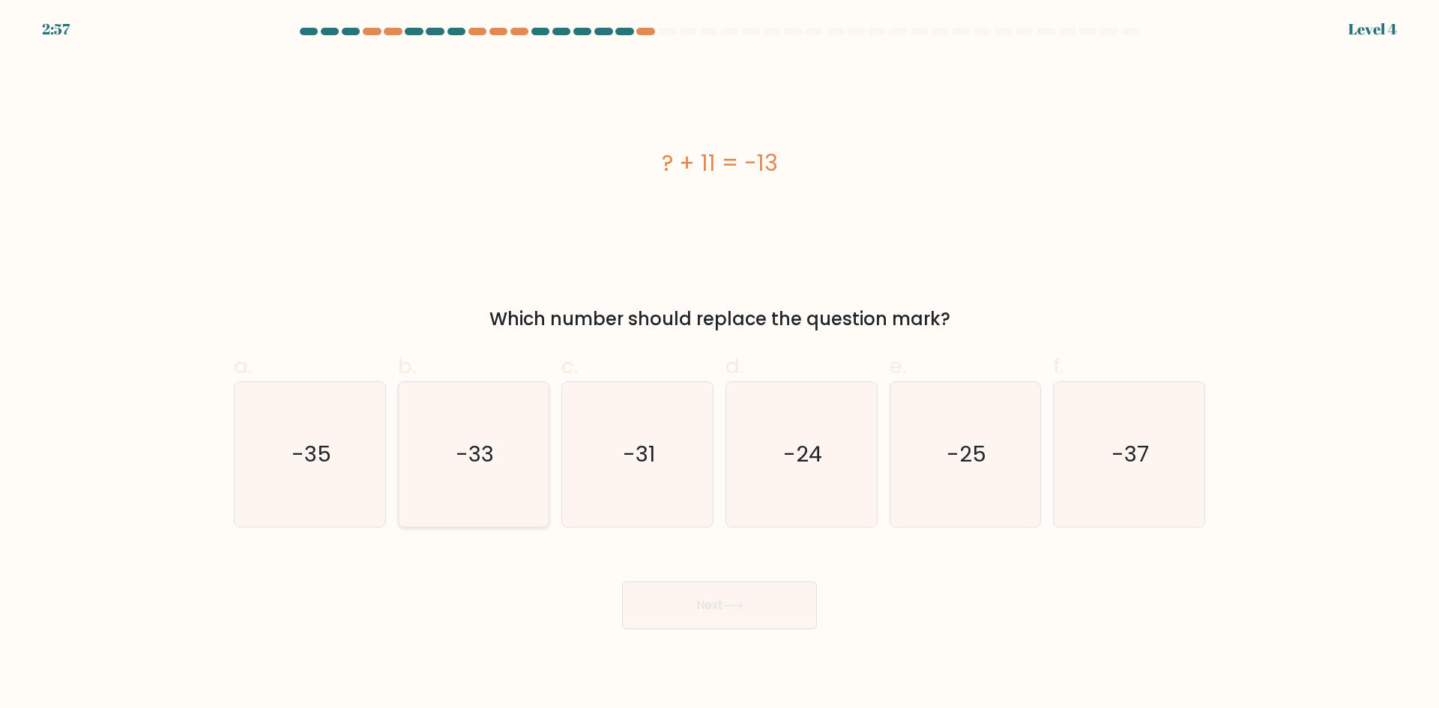
click at [468, 448] on text "-33" at bounding box center [475, 454] width 38 height 30
click at [720, 364] on input "b. -33" at bounding box center [720, 360] width 1 height 10
radio input "true"
click at [735, 606] on icon at bounding box center [733, 606] width 20 height 8
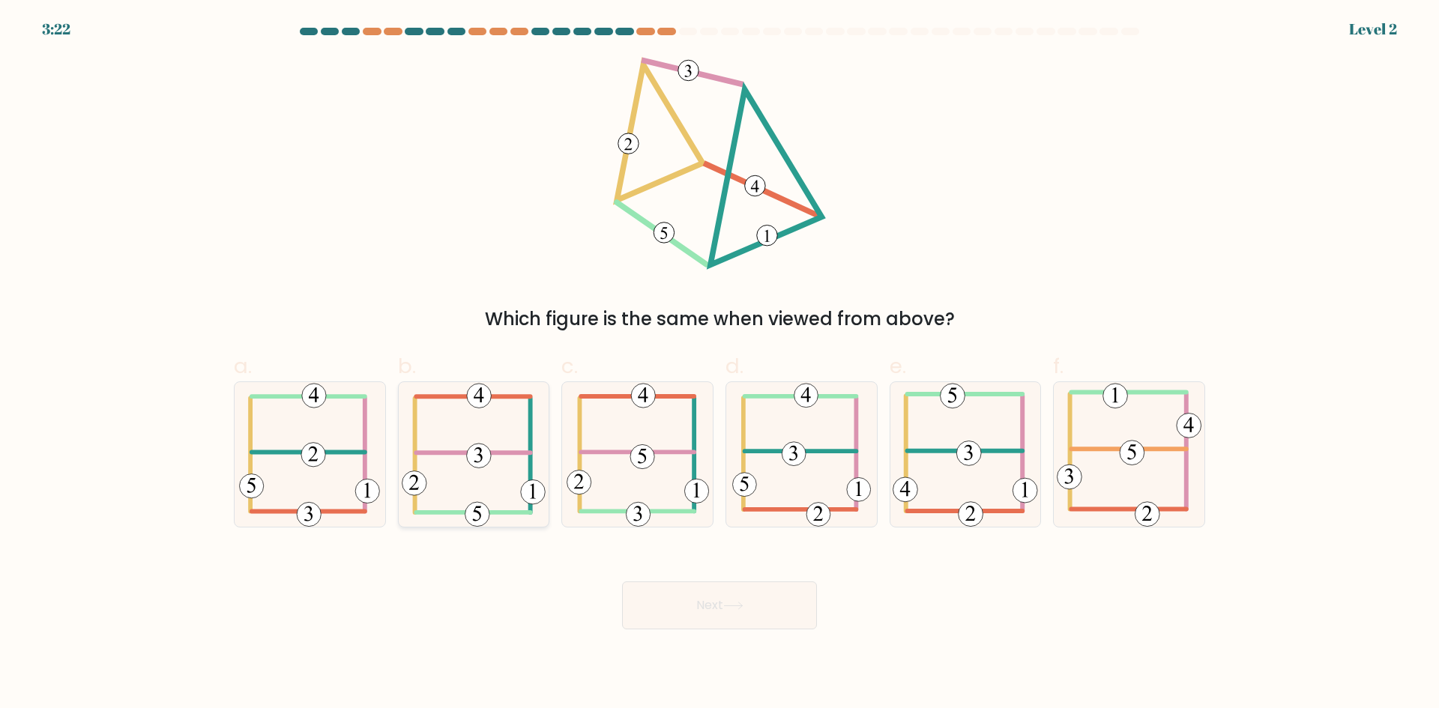
click at [455, 436] on icon at bounding box center [474, 454] width 144 height 145
click at [720, 364] on input "b." at bounding box center [720, 360] width 1 height 10
radio input "true"
click at [705, 610] on button "Next" at bounding box center [719, 606] width 195 height 48
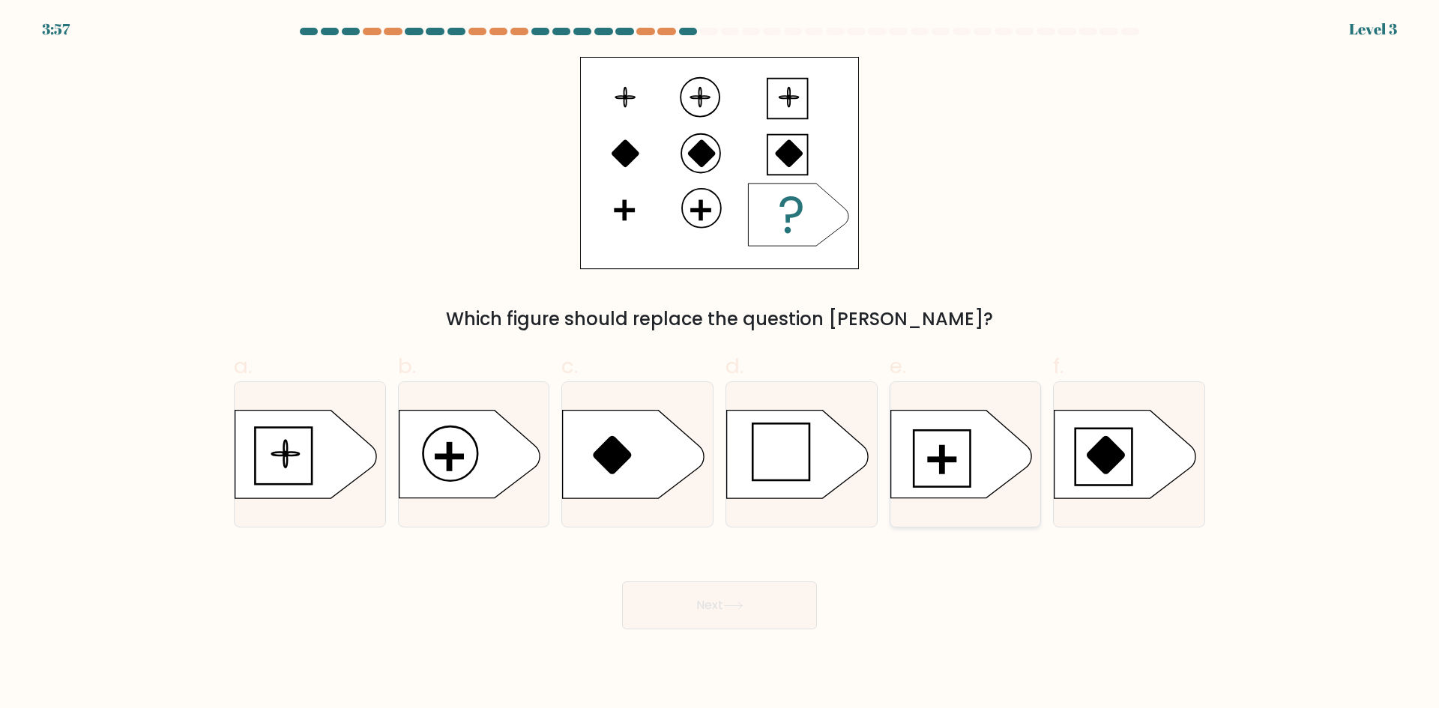
click at [938, 448] on icon at bounding box center [961, 455] width 141 height 88
click at [720, 364] on input "e." at bounding box center [720, 360] width 1 height 10
radio input "true"
click at [732, 600] on button "Next" at bounding box center [719, 606] width 195 height 48
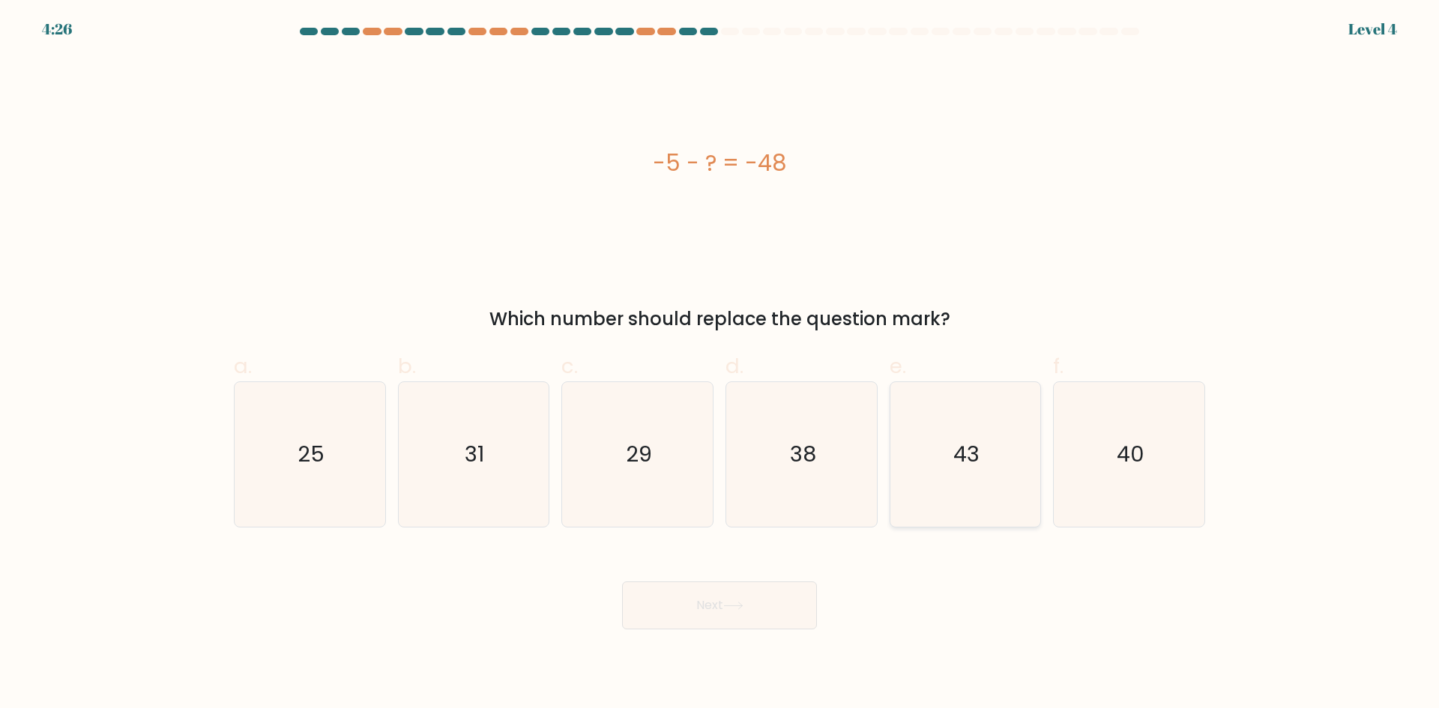
click at [981, 475] on icon "43" at bounding box center [965, 454] width 145 height 145
click at [720, 364] on input "e. 43" at bounding box center [720, 360] width 1 height 10
radio input "true"
click at [747, 596] on button "Next" at bounding box center [719, 606] width 195 height 48
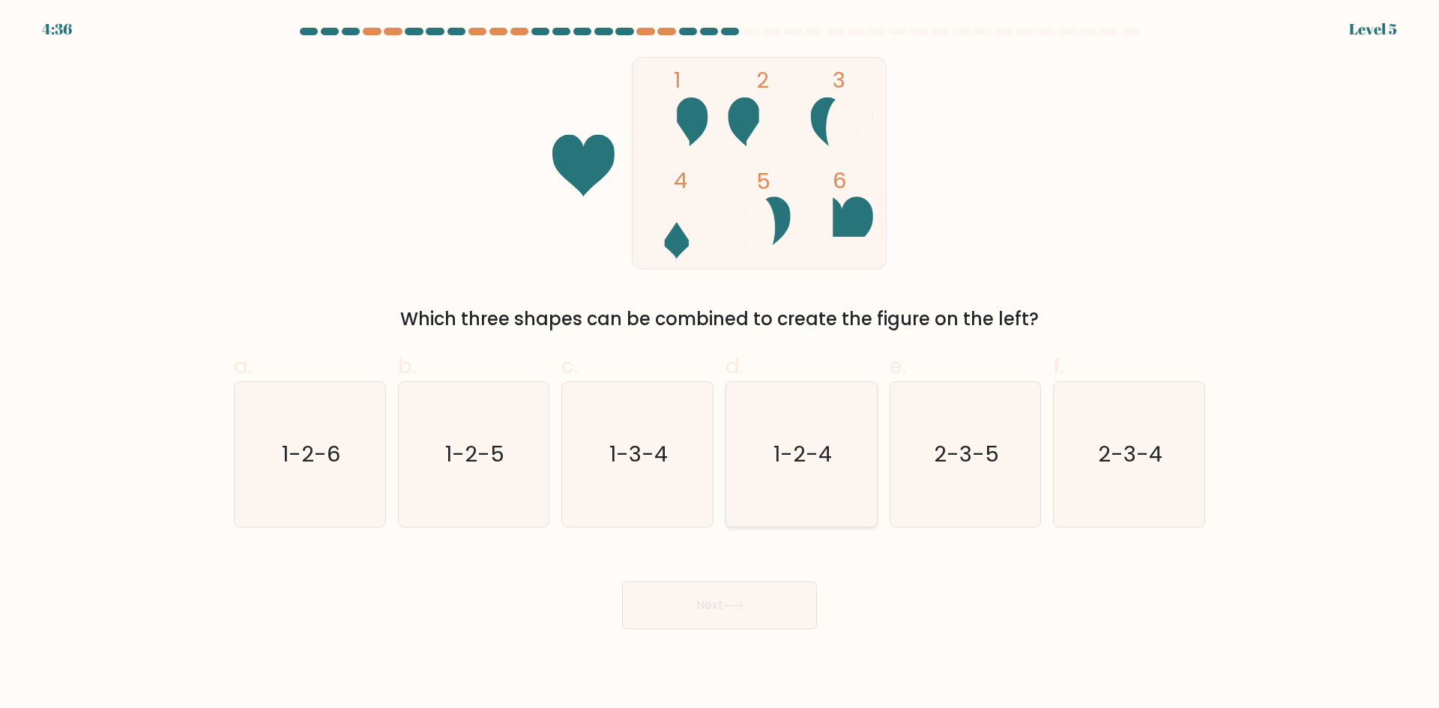
click at [814, 474] on icon "1-2-4" at bounding box center [801, 454] width 145 height 145
click at [720, 364] on input "d. 1-2-4" at bounding box center [720, 360] width 1 height 10
radio input "true"
click at [738, 600] on button "Next" at bounding box center [719, 606] width 195 height 48
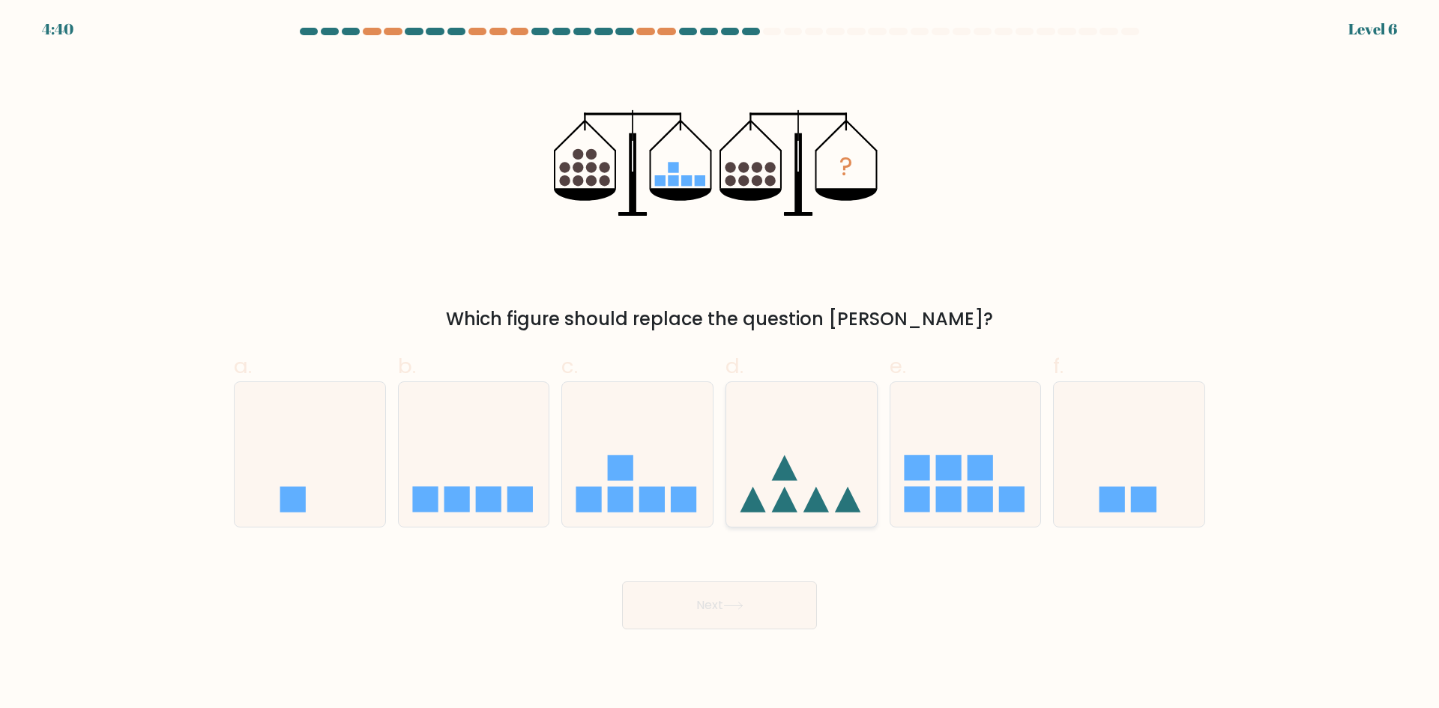
click at [753, 501] on icon at bounding box center [752, 499] width 25 height 25
click at [720, 364] on input "d." at bounding box center [720, 360] width 1 height 10
radio input "true"
click at [1133, 493] on icon at bounding box center [1129, 454] width 151 height 124
click at [720, 364] on input "f." at bounding box center [720, 360] width 1 height 10
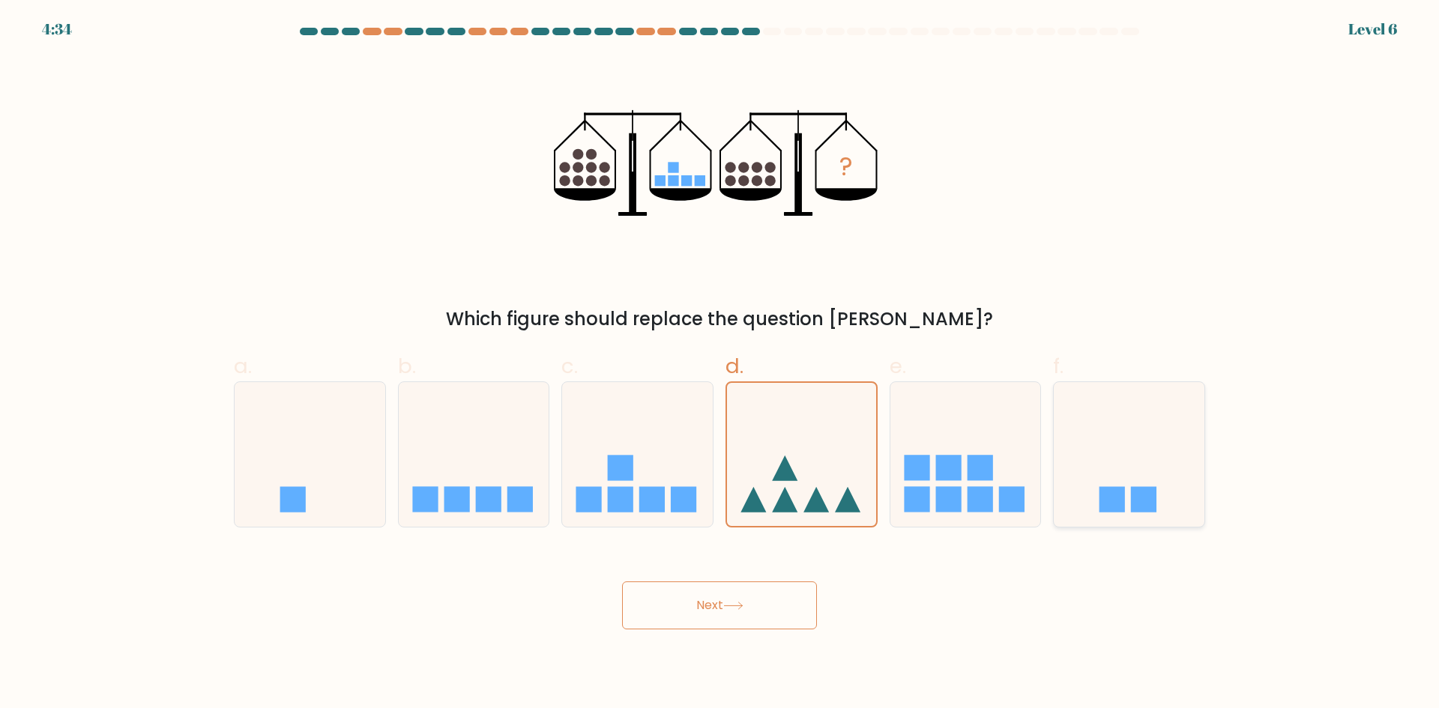
radio input "true"
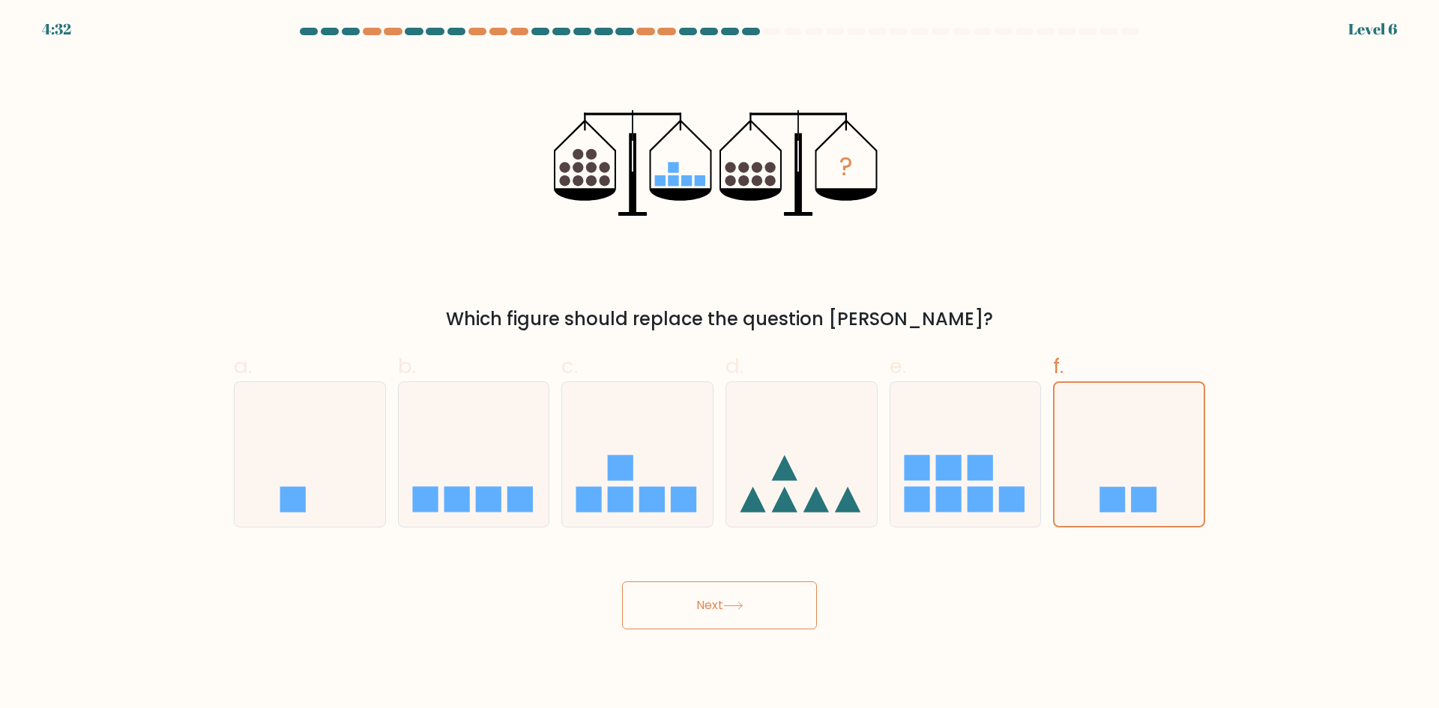
click at [711, 606] on button "Next" at bounding box center [719, 606] width 195 height 48
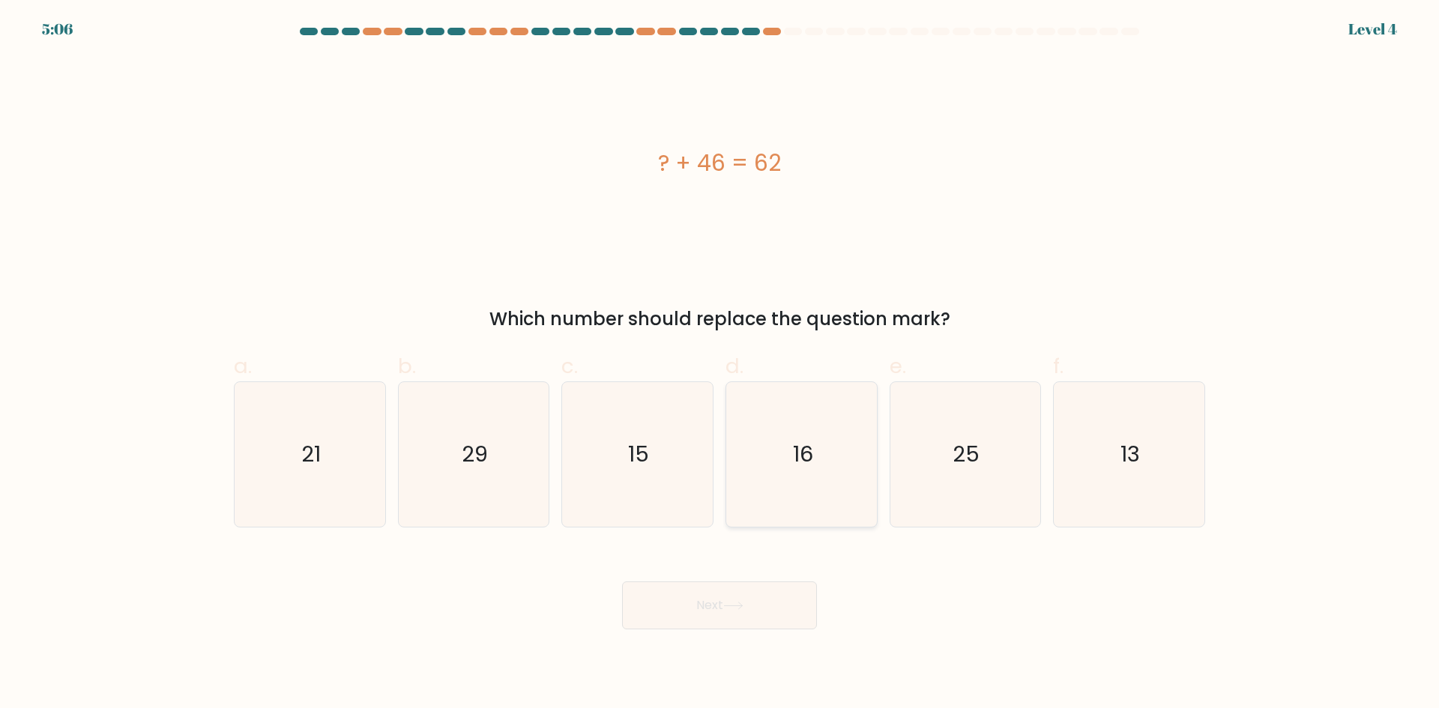
click at [833, 480] on icon "16" at bounding box center [801, 454] width 145 height 145
click at [720, 364] on input "d. 16" at bounding box center [720, 360] width 1 height 10
radio input "true"
click at [743, 602] on icon at bounding box center [733, 606] width 20 height 8
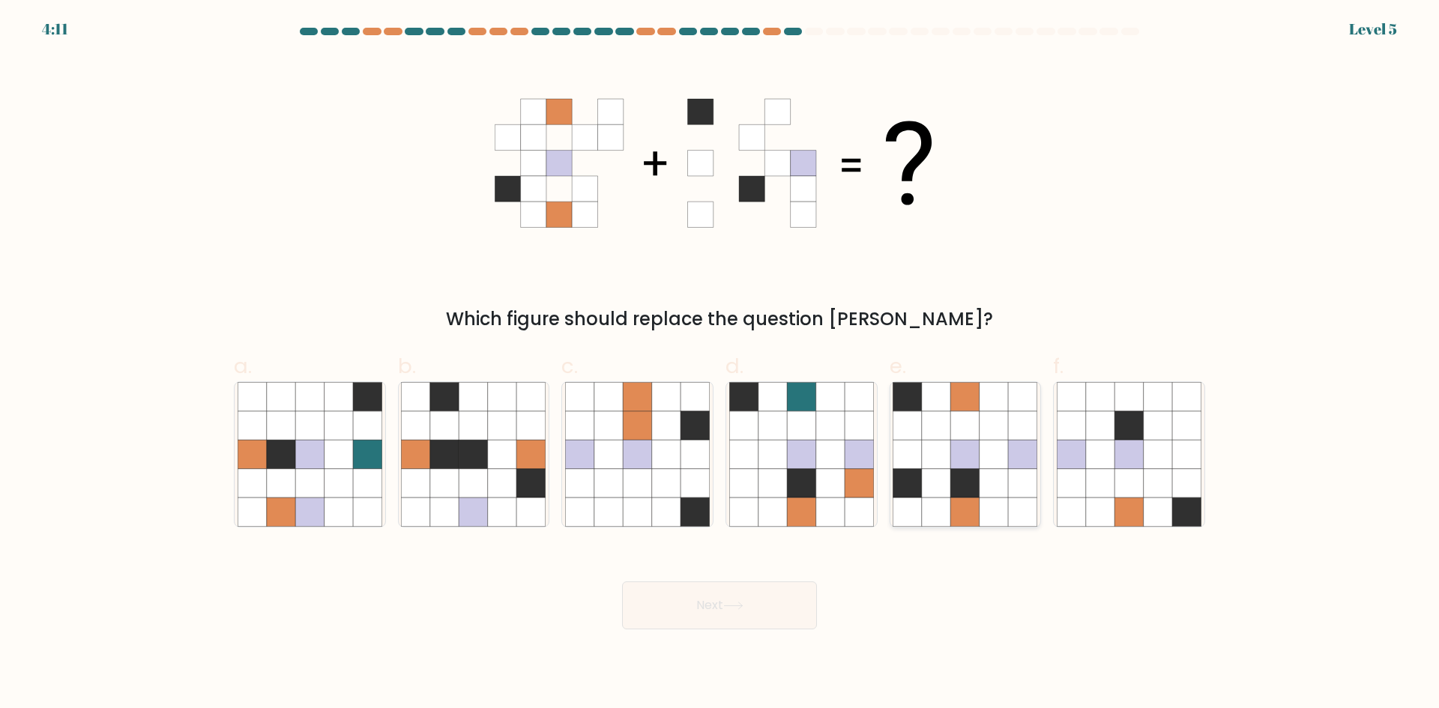
click at [956, 431] on icon at bounding box center [965, 426] width 28 height 28
click at [720, 364] on input "e." at bounding box center [720, 360] width 1 height 10
radio input "true"
click at [728, 597] on button "Next" at bounding box center [719, 606] width 195 height 48
click at [714, 607] on button "Next" at bounding box center [719, 606] width 195 height 48
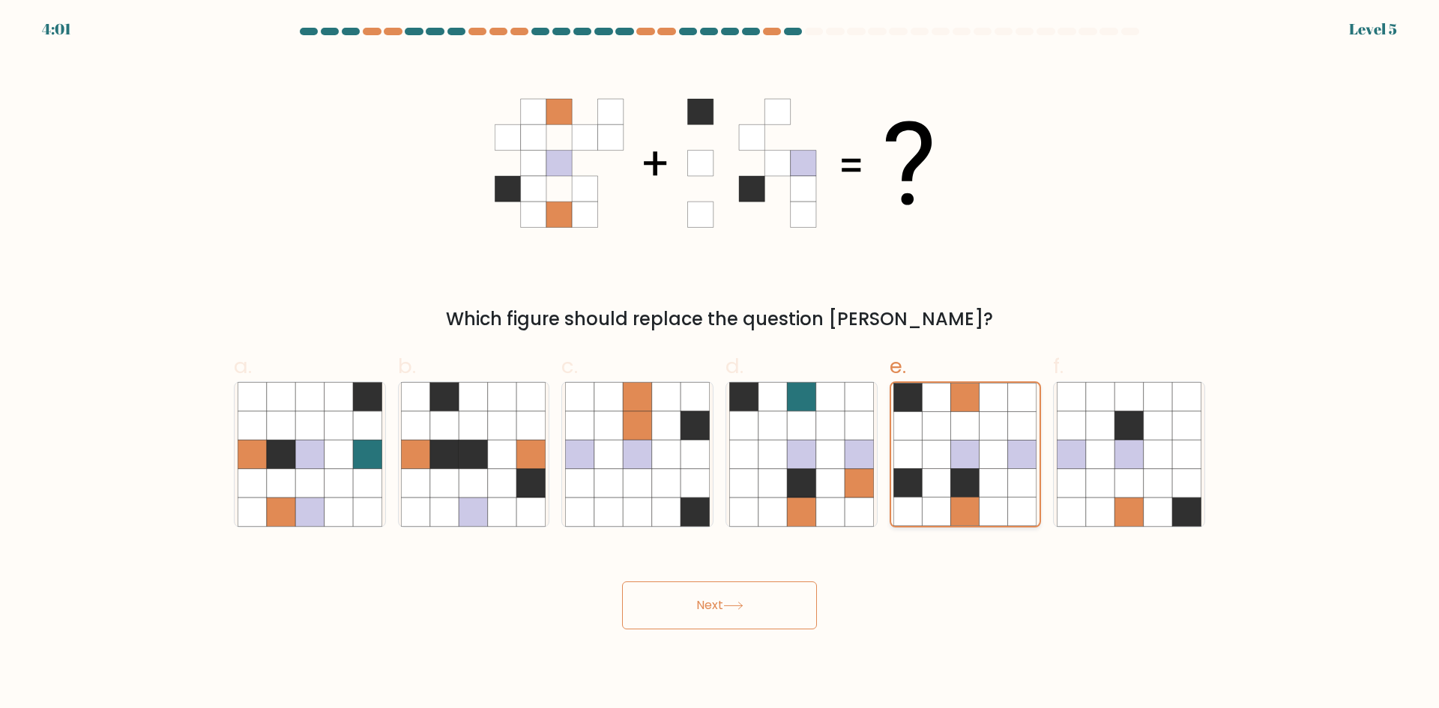
click at [986, 448] on icon at bounding box center [994, 454] width 28 height 28
click at [720, 364] on input "e." at bounding box center [720, 360] width 1 height 10
click at [986, 448] on icon at bounding box center [994, 454] width 28 height 28
click at [720, 364] on input "e." at bounding box center [720, 360] width 1 height 10
click at [757, 609] on button "Next" at bounding box center [719, 606] width 195 height 48
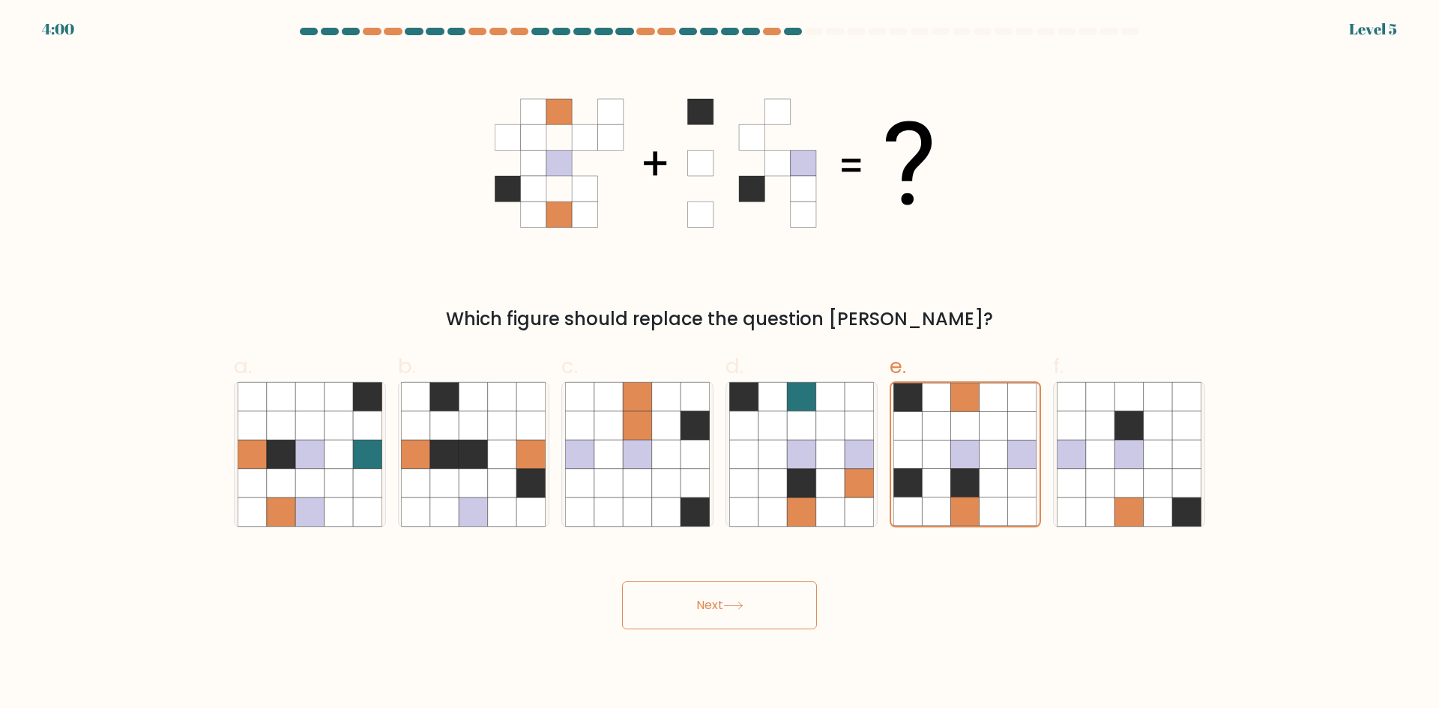
click at [757, 609] on button "Next" at bounding box center [719, 606] width 195 height 48
